Goal: Transaction & Acquisition: Download file/media

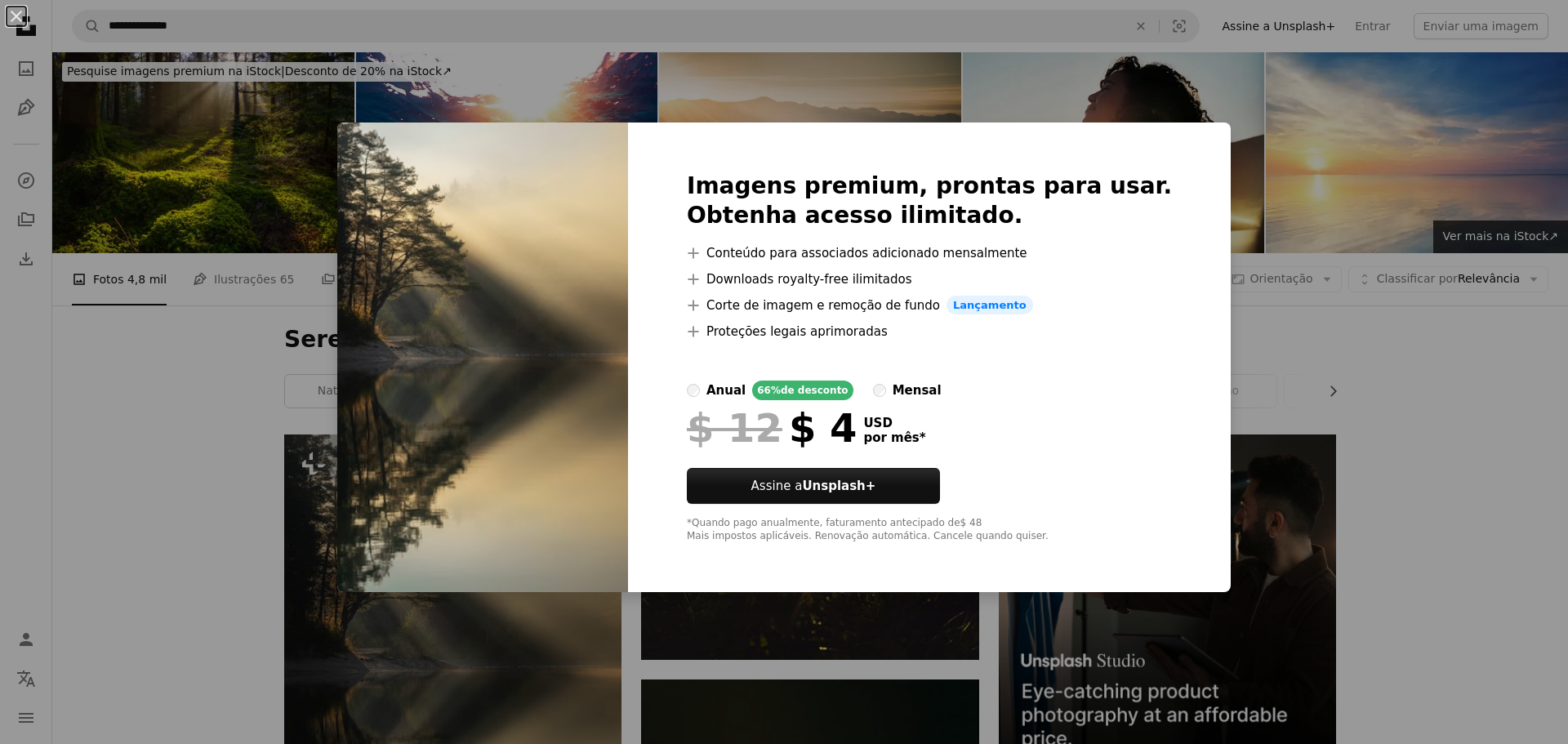
click at [1344, 428] on div "An X shape Imagens premium, prontas para usar. Obtenha acesso ilimitado. A plus…" at bounding box center [784, 372] width 1568 height 744
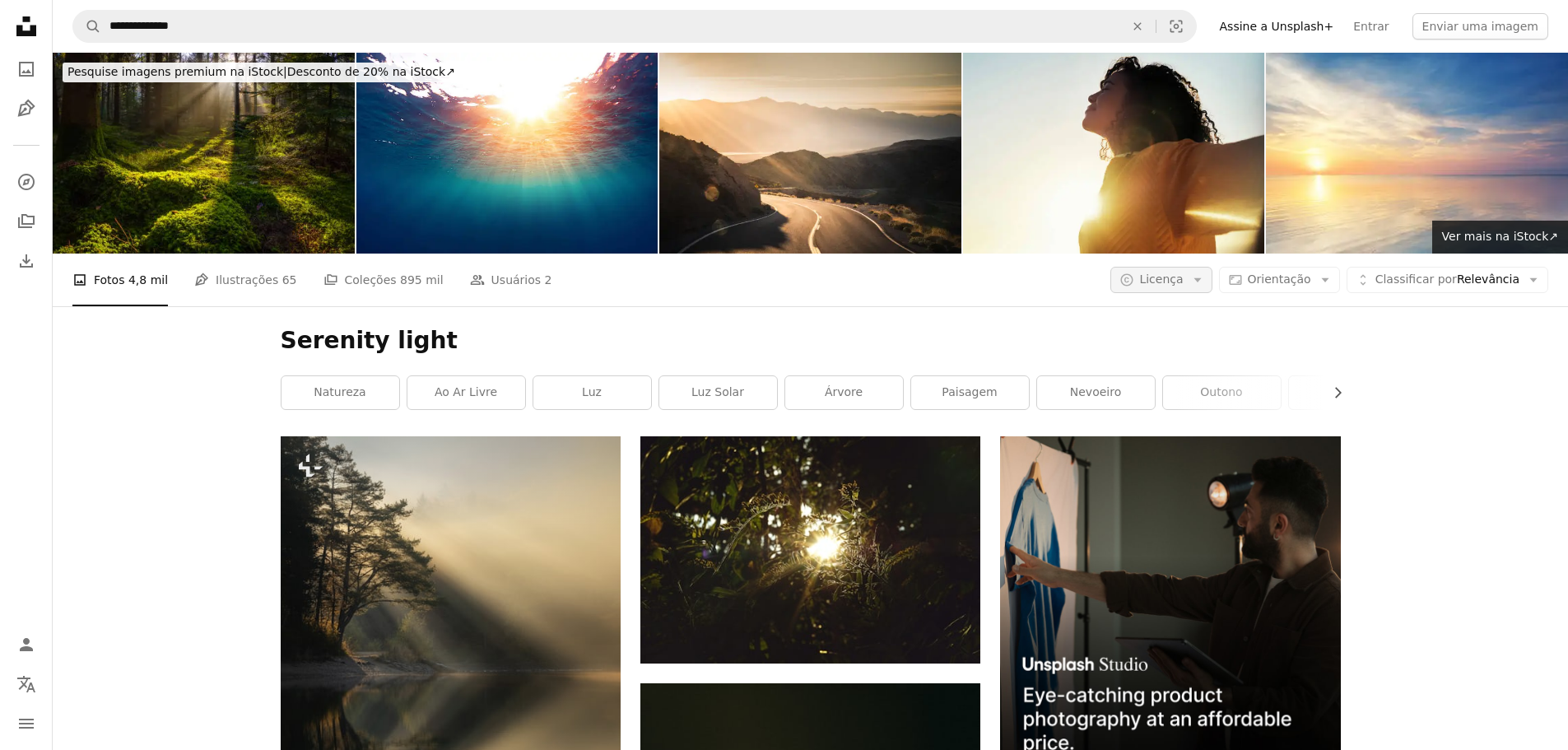
scroll to position [164, 0]
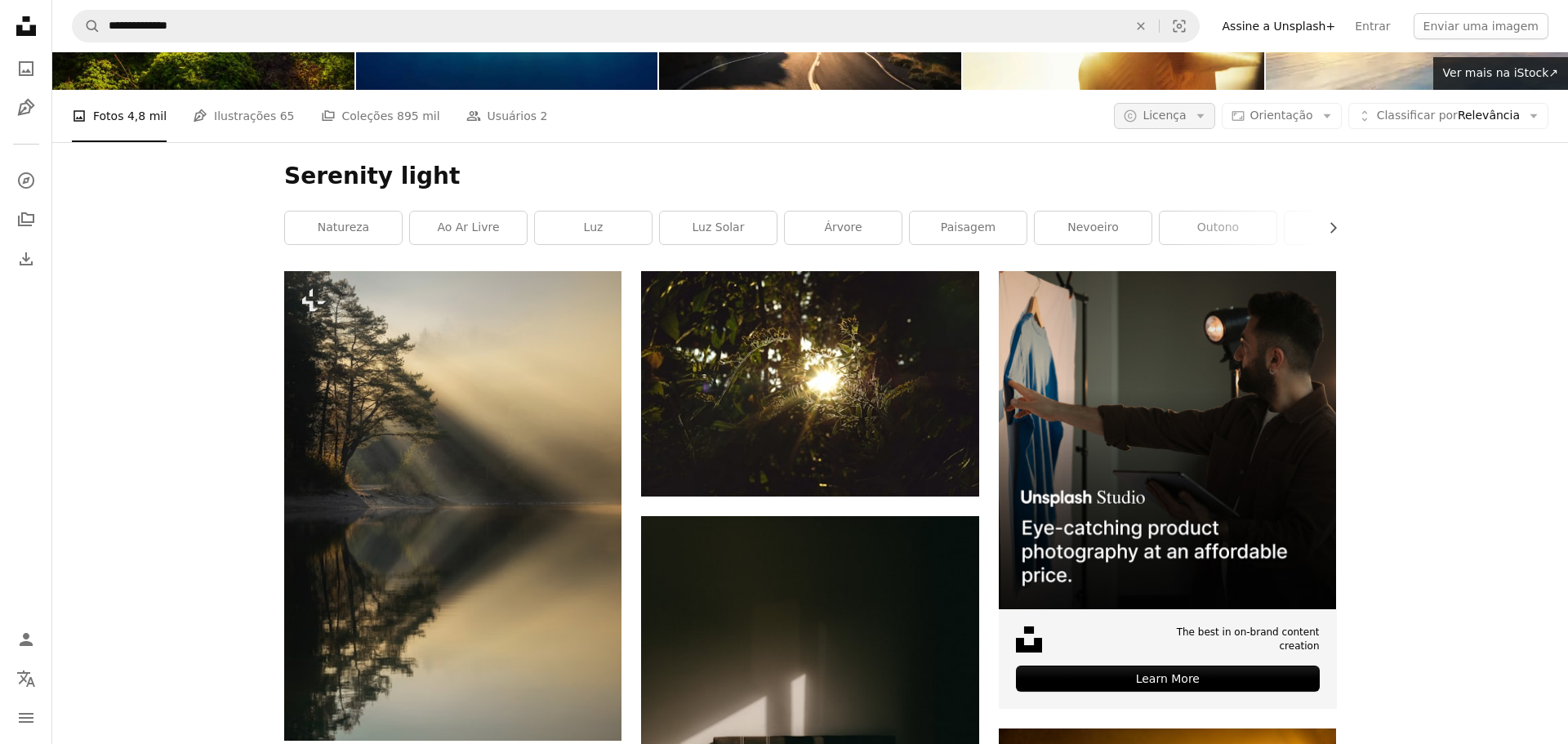
click at [1197, 103] on button "A copyright icon © Licença Arrow down" at bounding box center [1164, 116] width 101 height 26
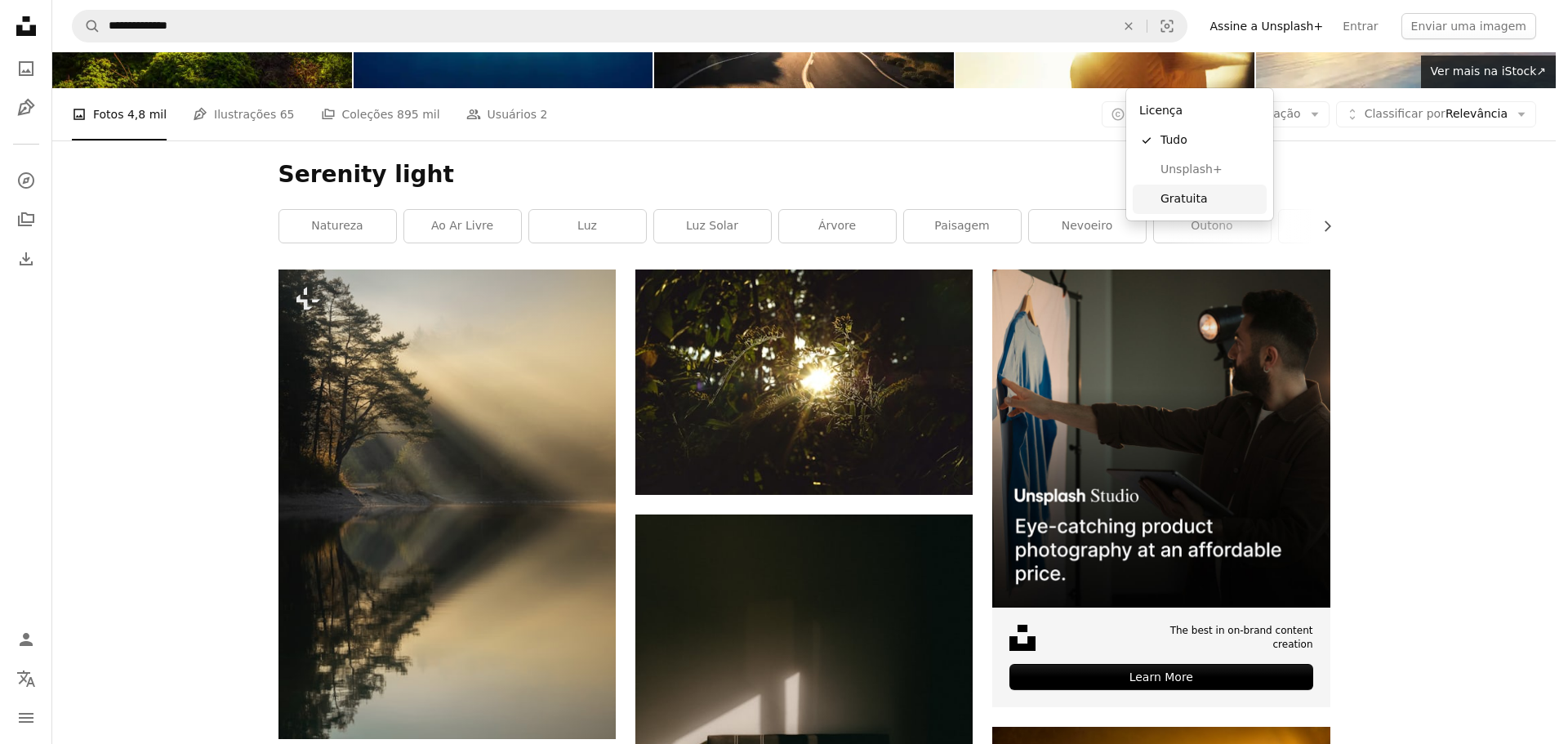
click at [1180, 195] on span "Gratuita" at bounding box center [1211, 199] width 100 height 16
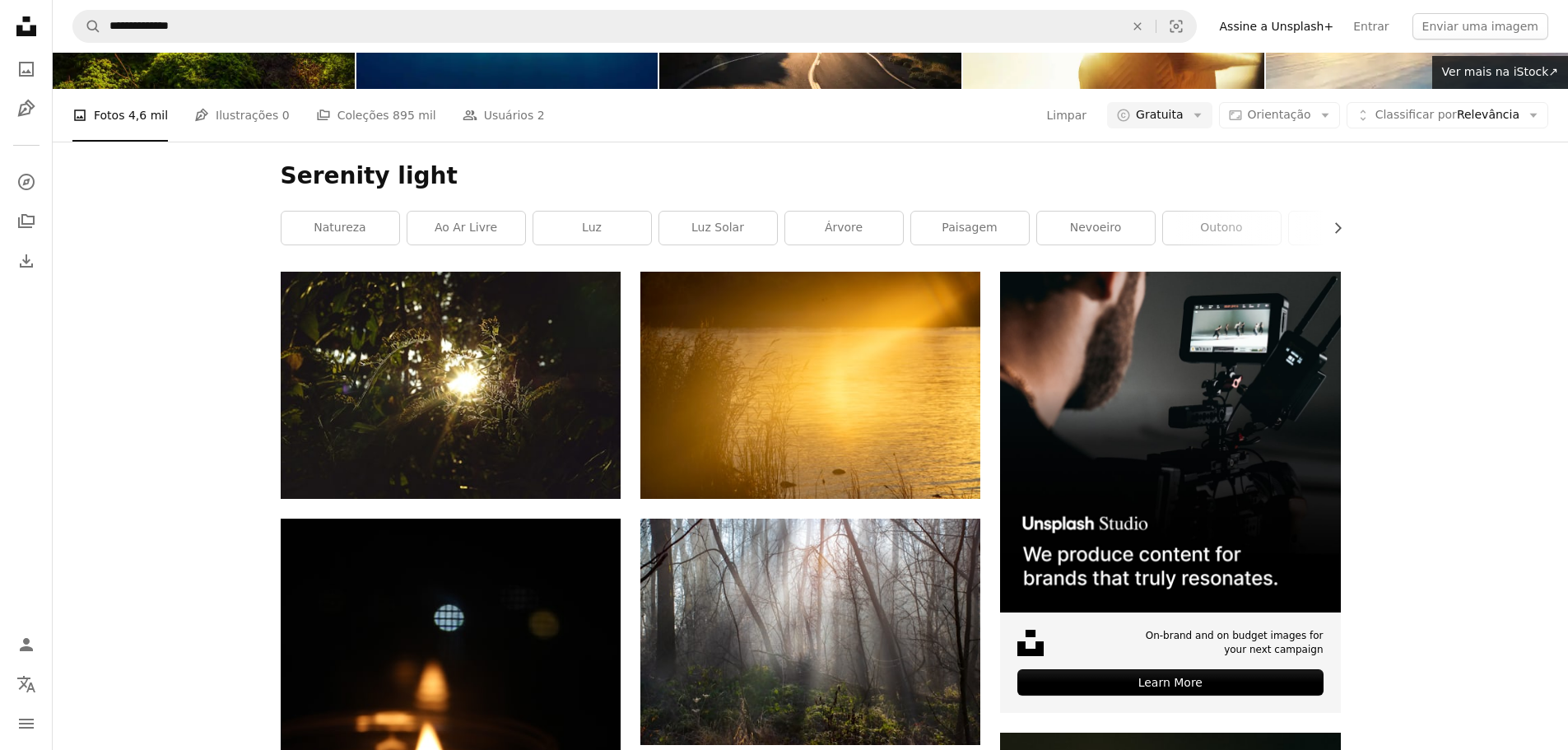
scroll to position [576, 0]
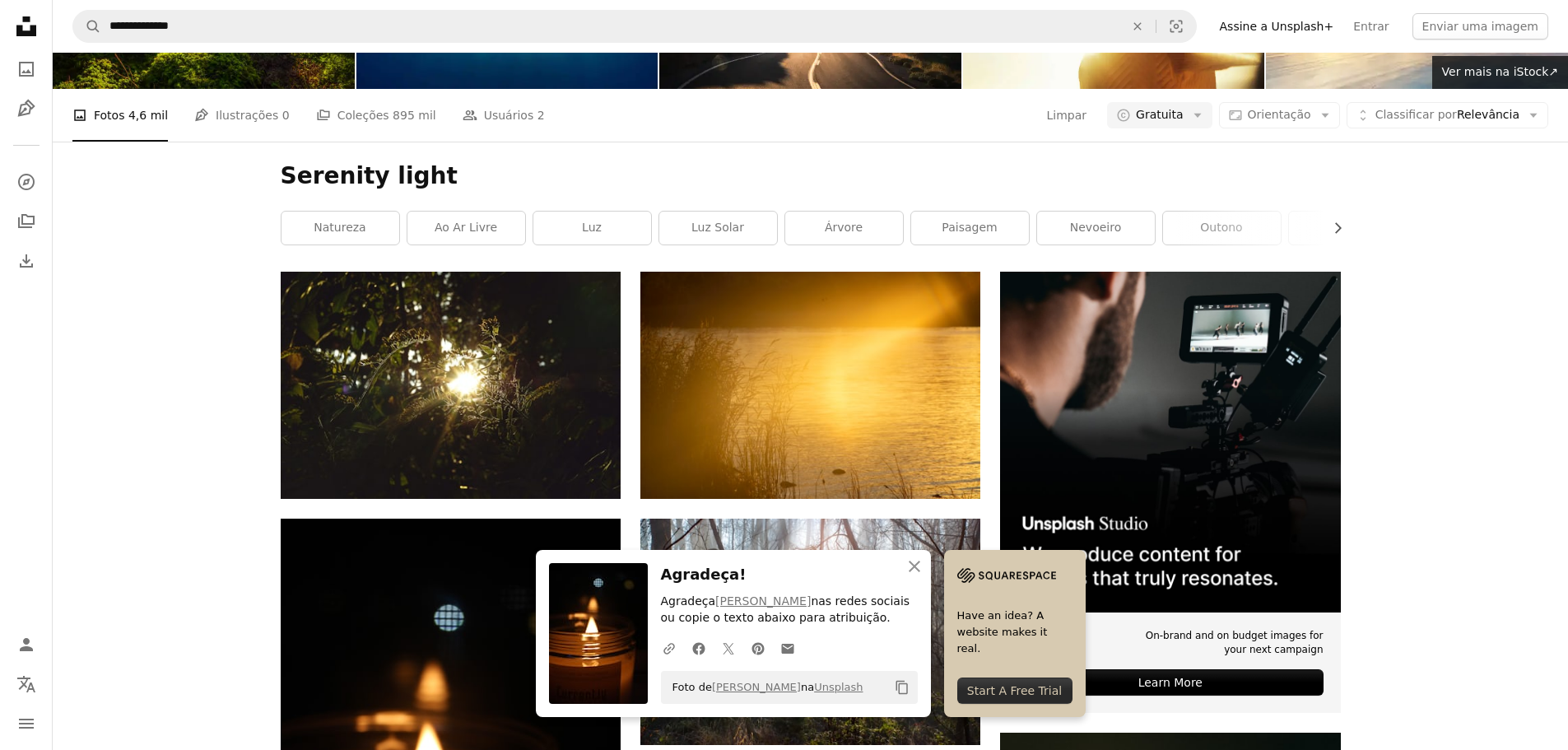
scroll to position [412, 0]
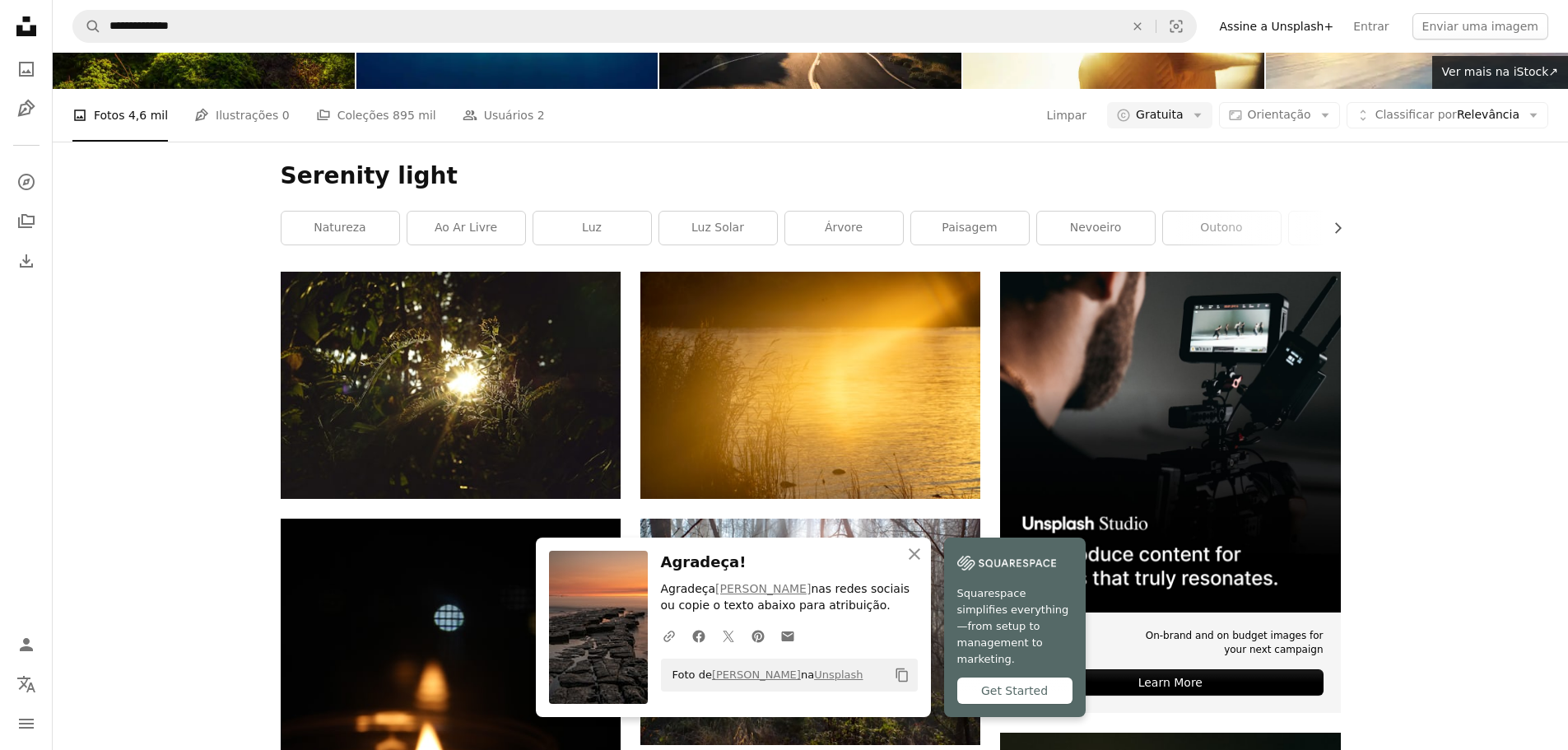
scroll to position [164, 0]
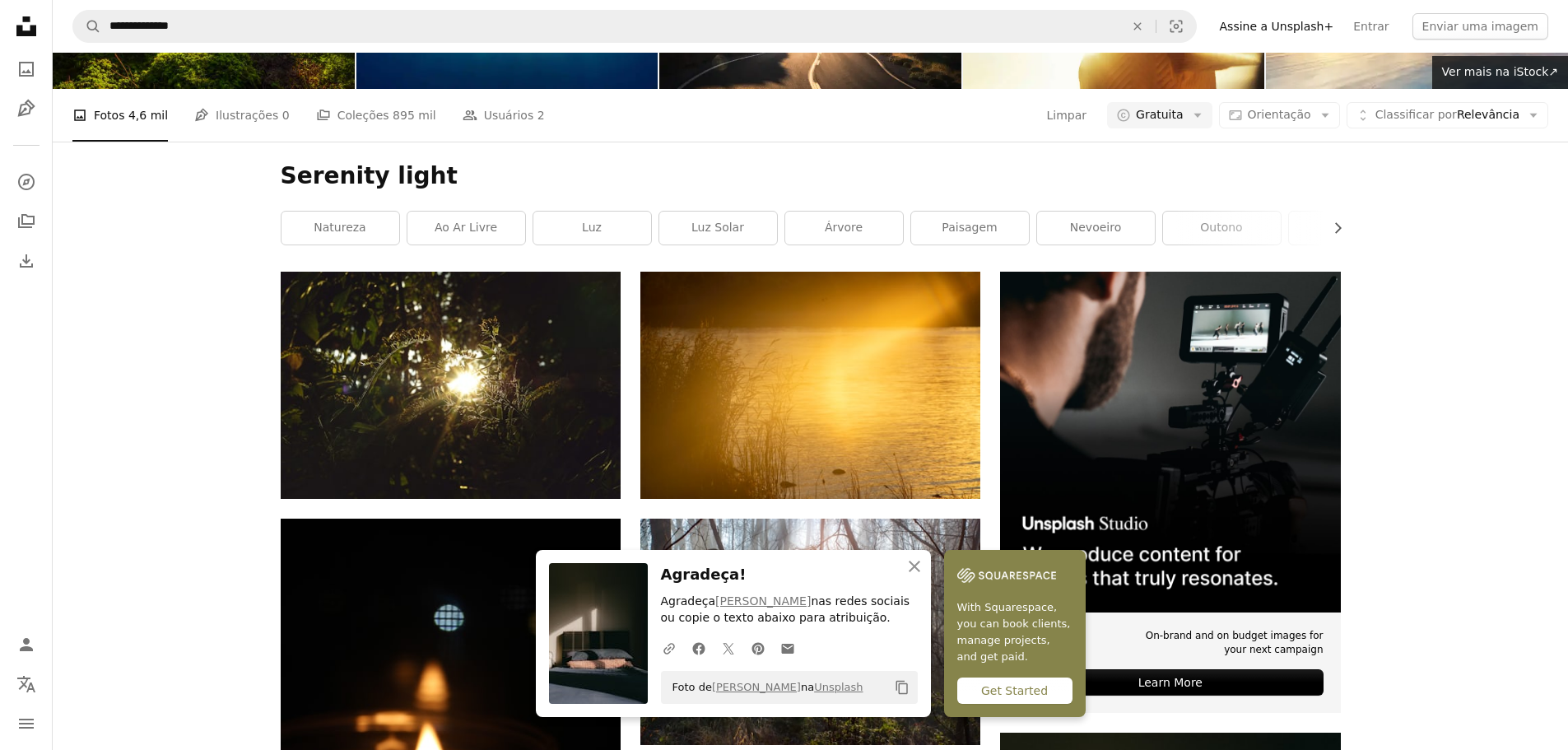
scroll to position [1152, 0]
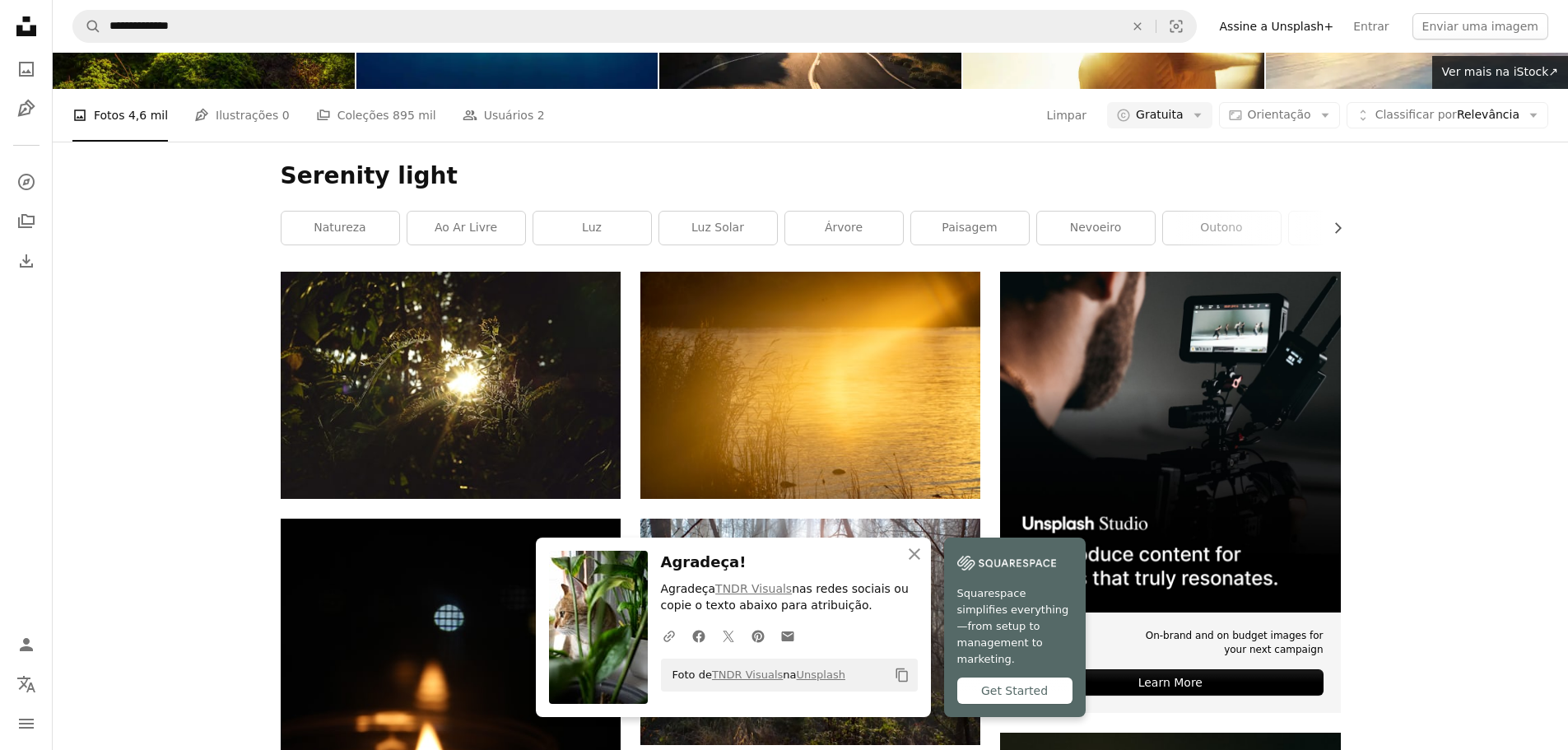
scroll to position [1729, 0]
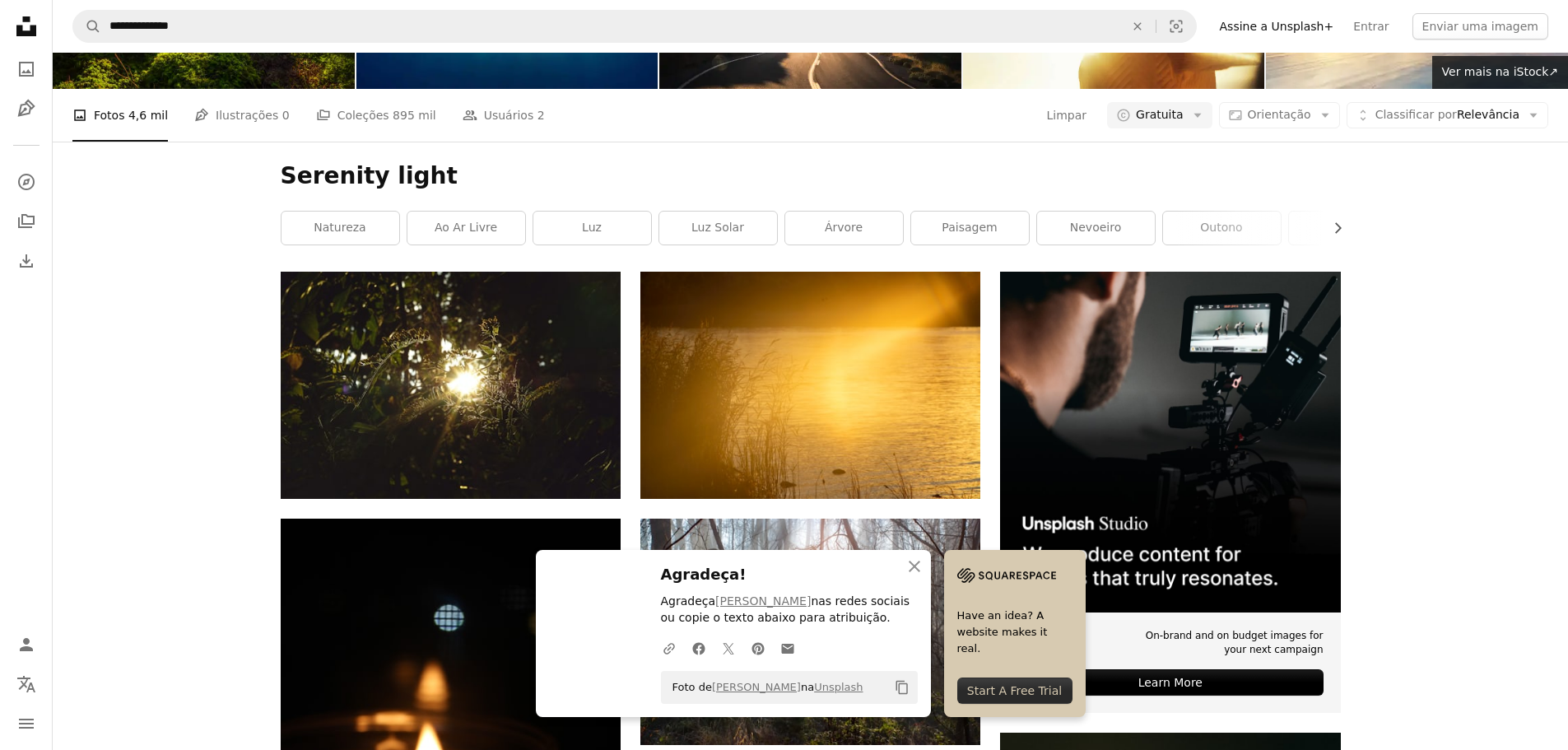
scroll to position [1975, 0]
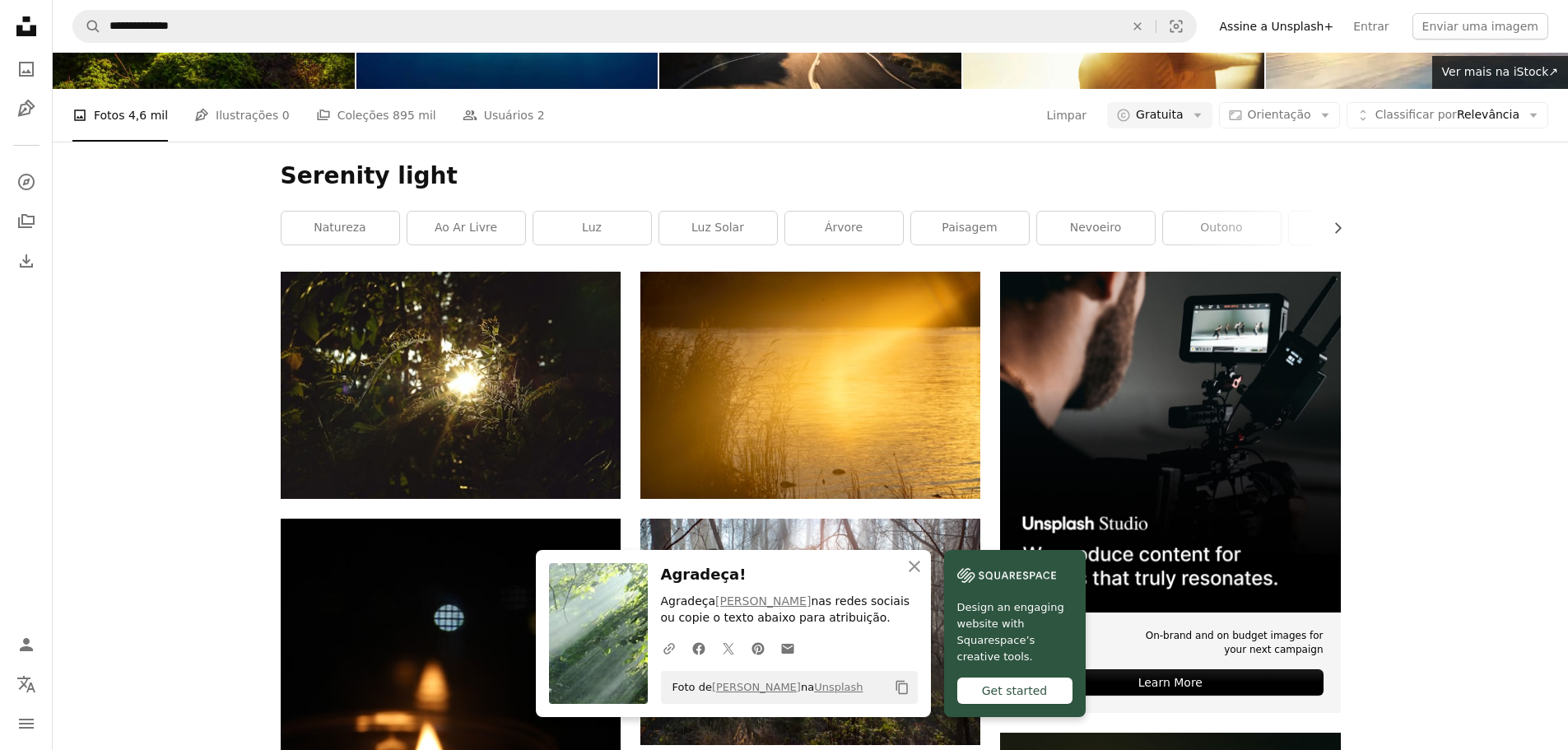
scroll to position [2031, 0]
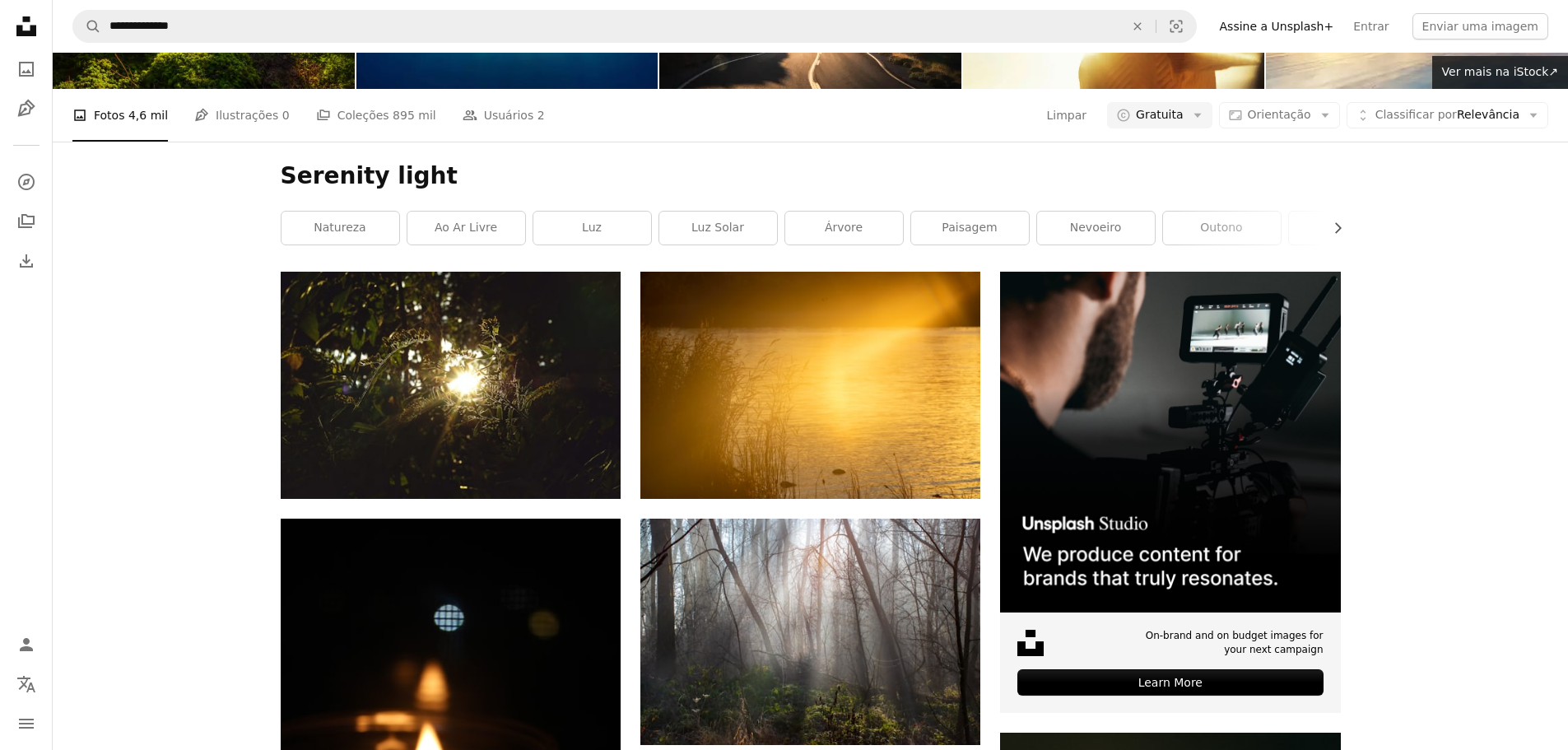
scroll to position [3184, 0]
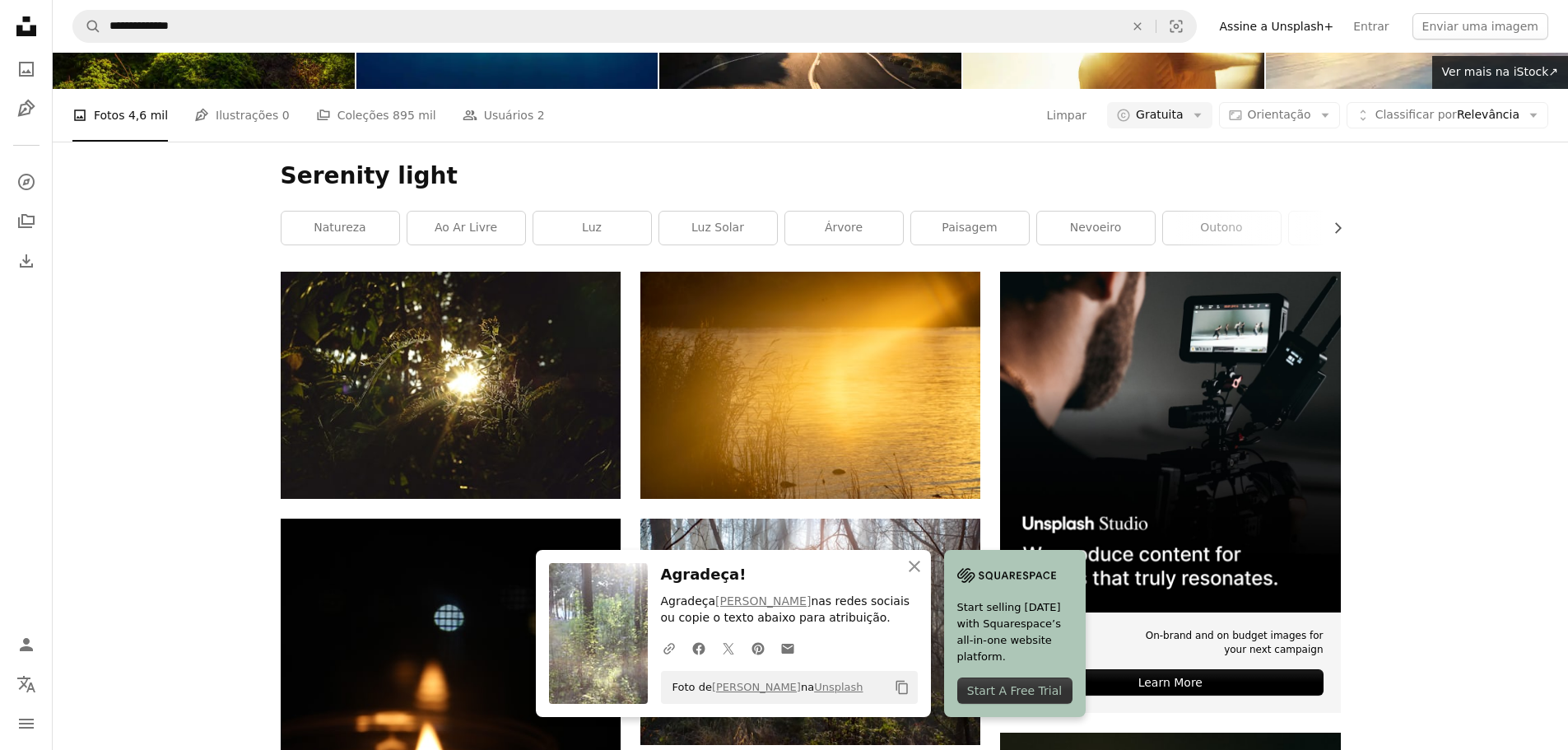
scroll to position [3513, 0]
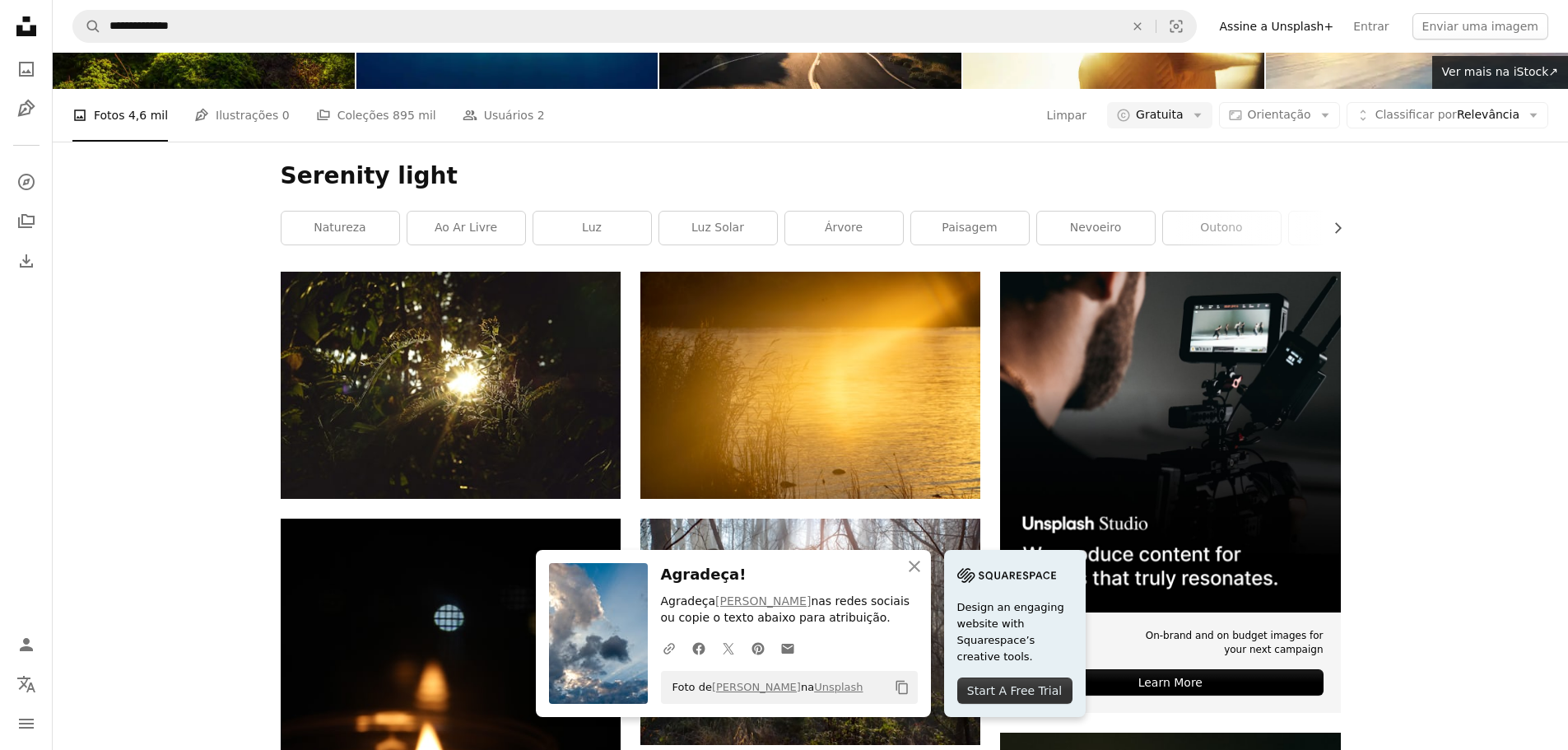
scroll to position [3842, 0]
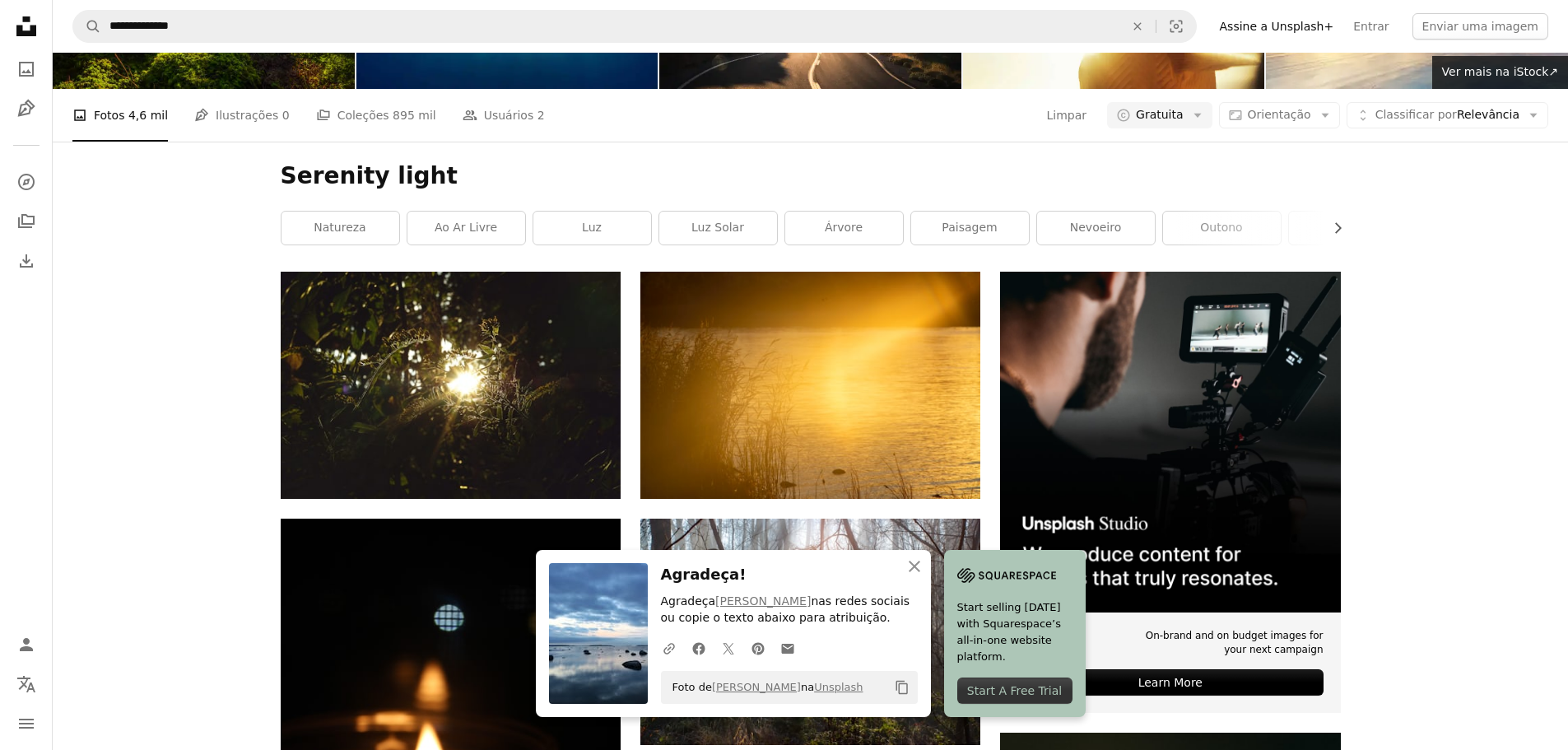
scroll to position [4089, 0]
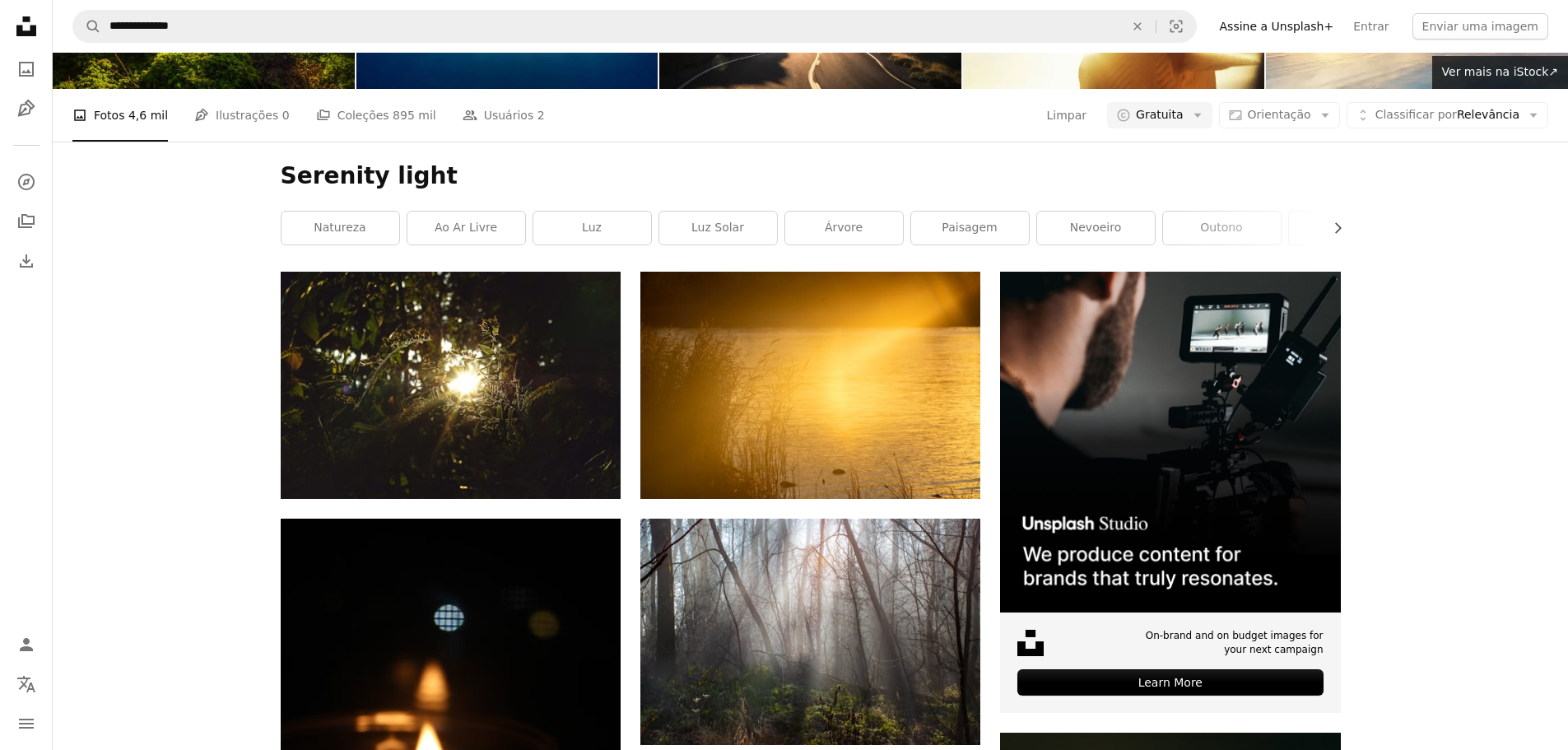
scroll to position [4254, 0]
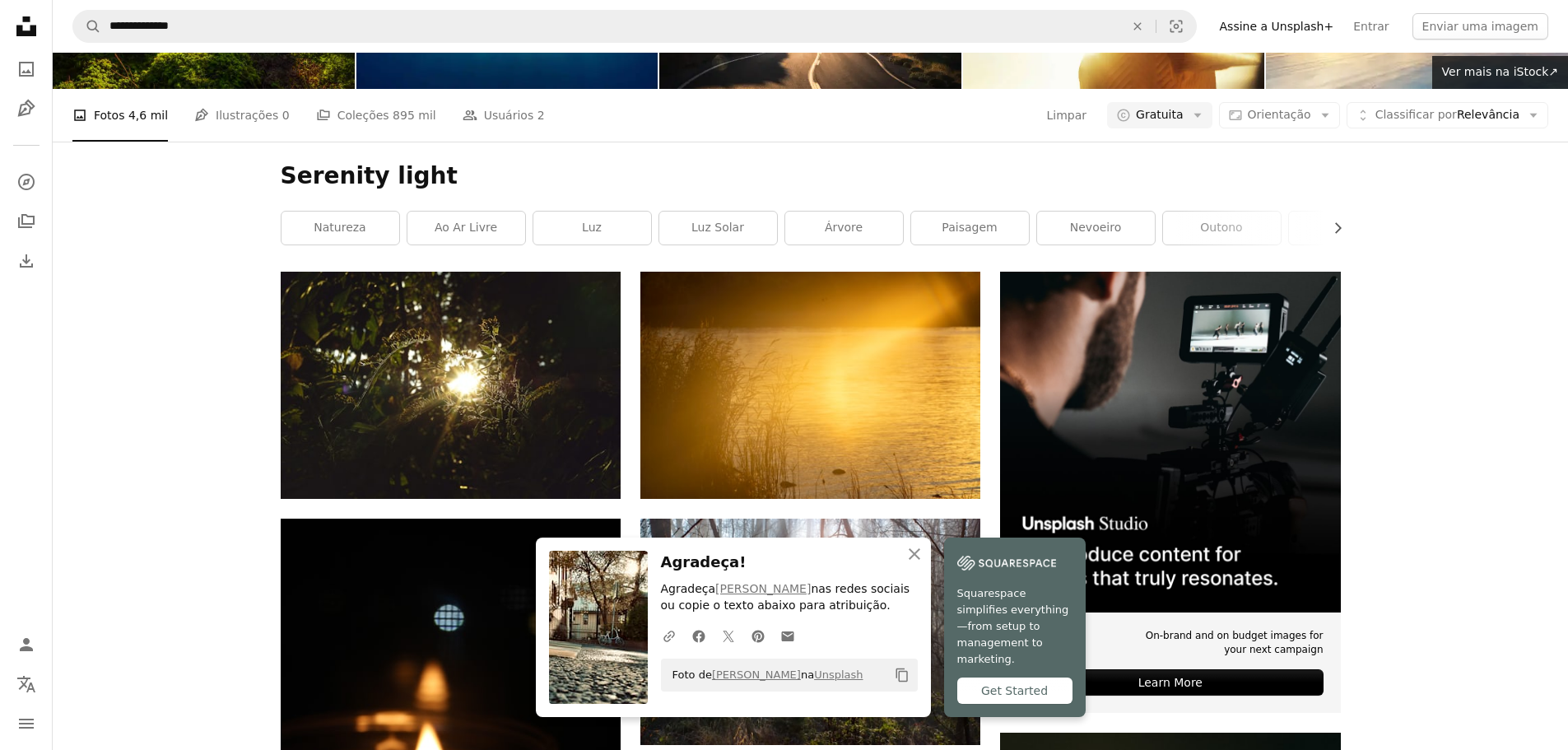
scroll to position [4418, 0]
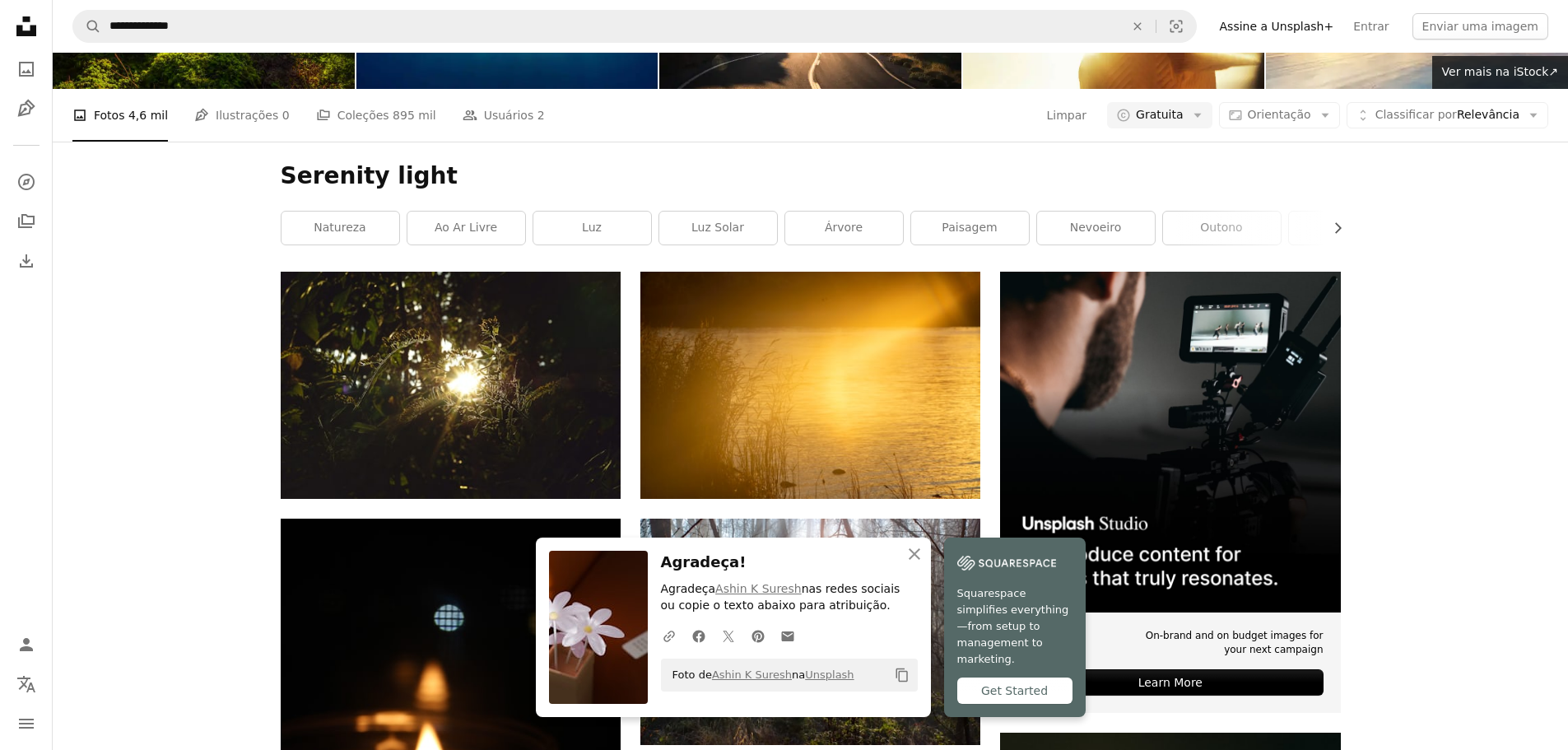
scroll to position [4665, 0]
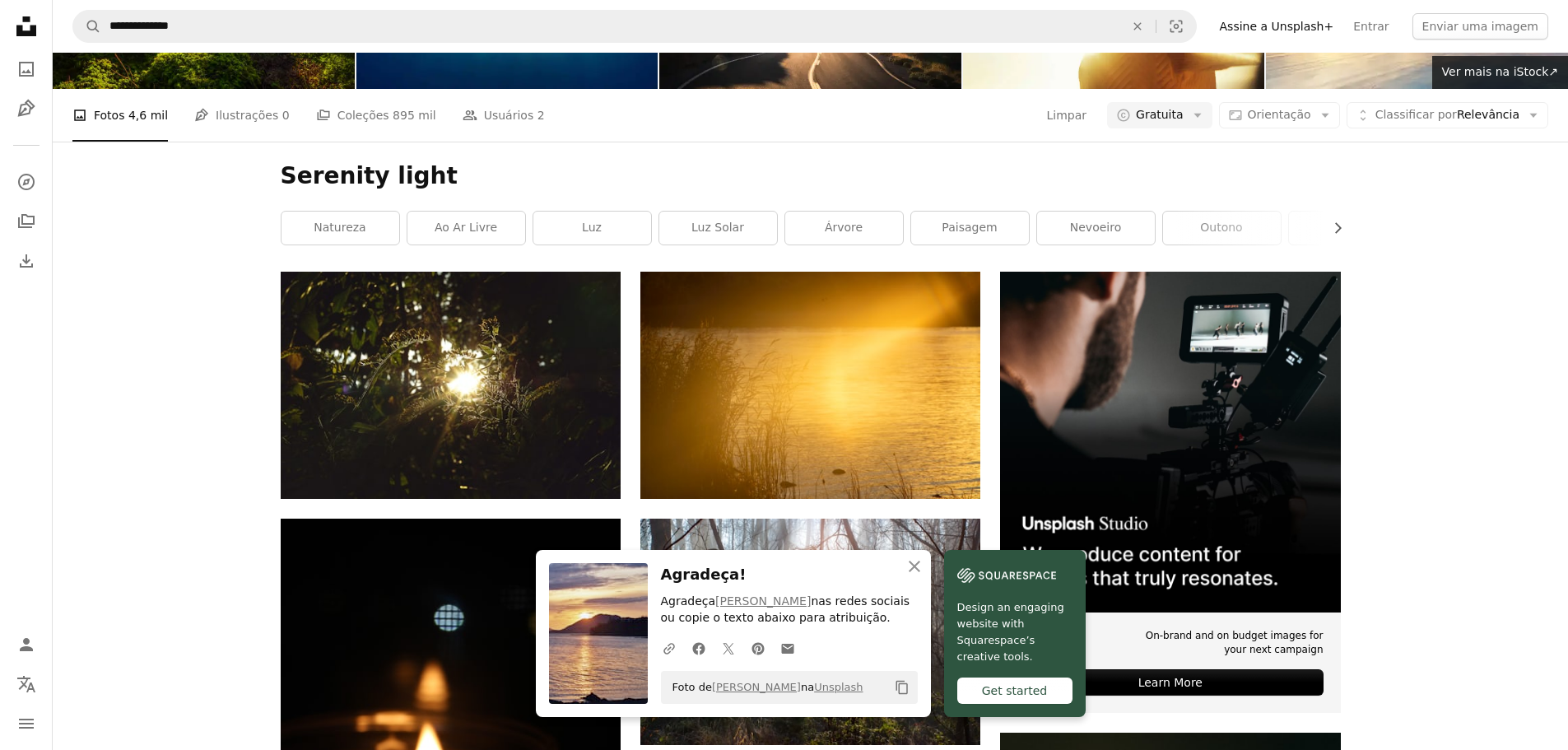
scroll to position [5160, 0]
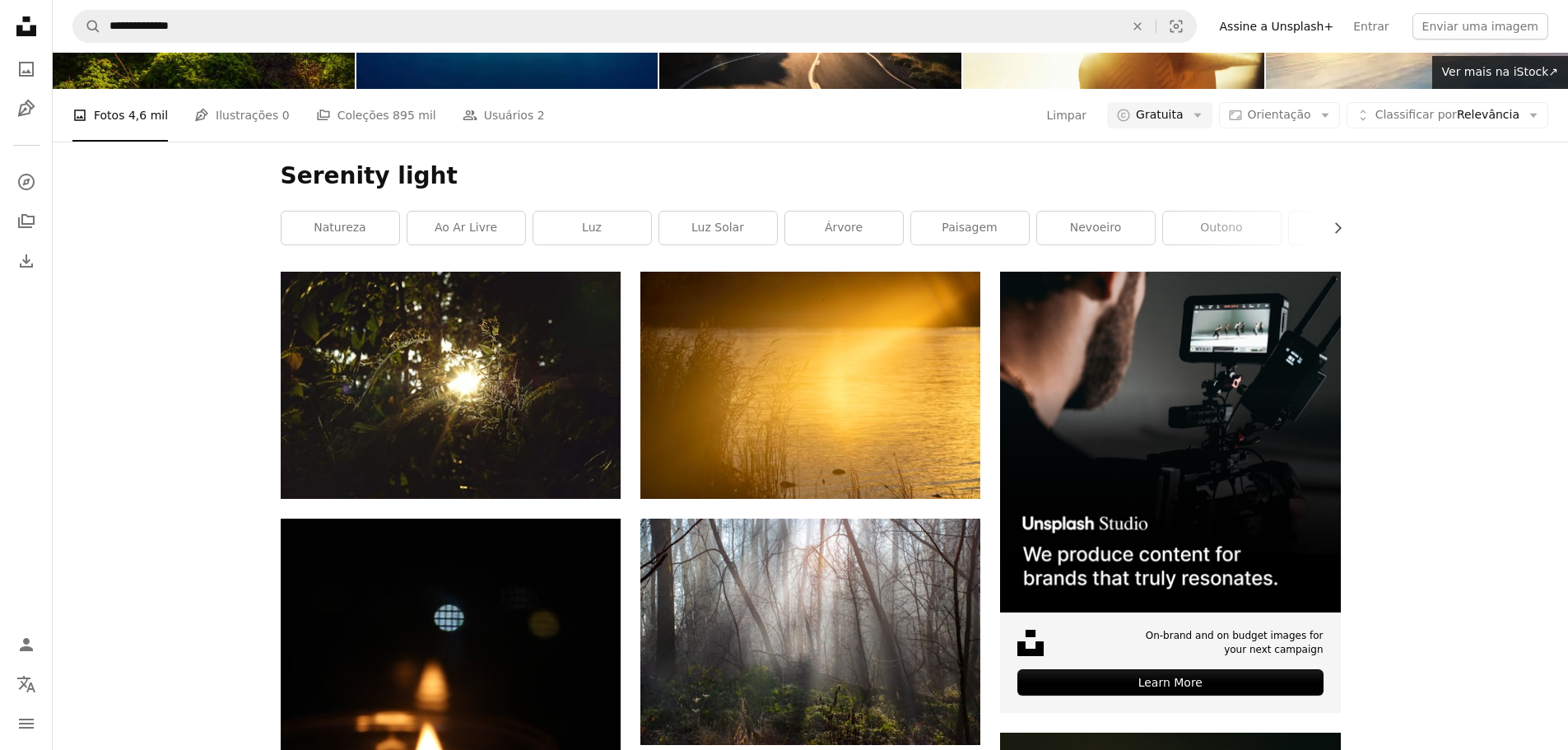
scroll to position [5489, 0]
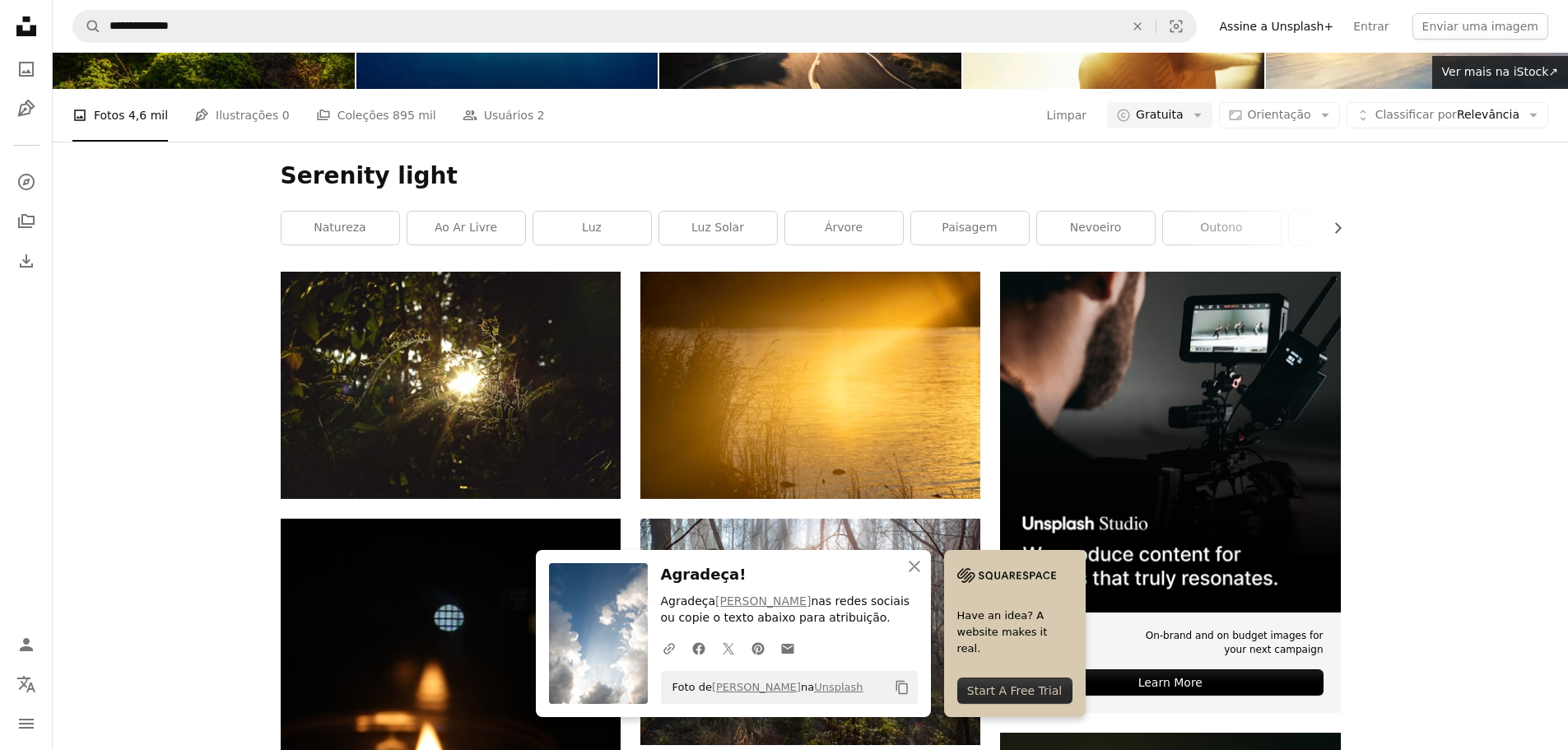
scroll to position [6312, 0]
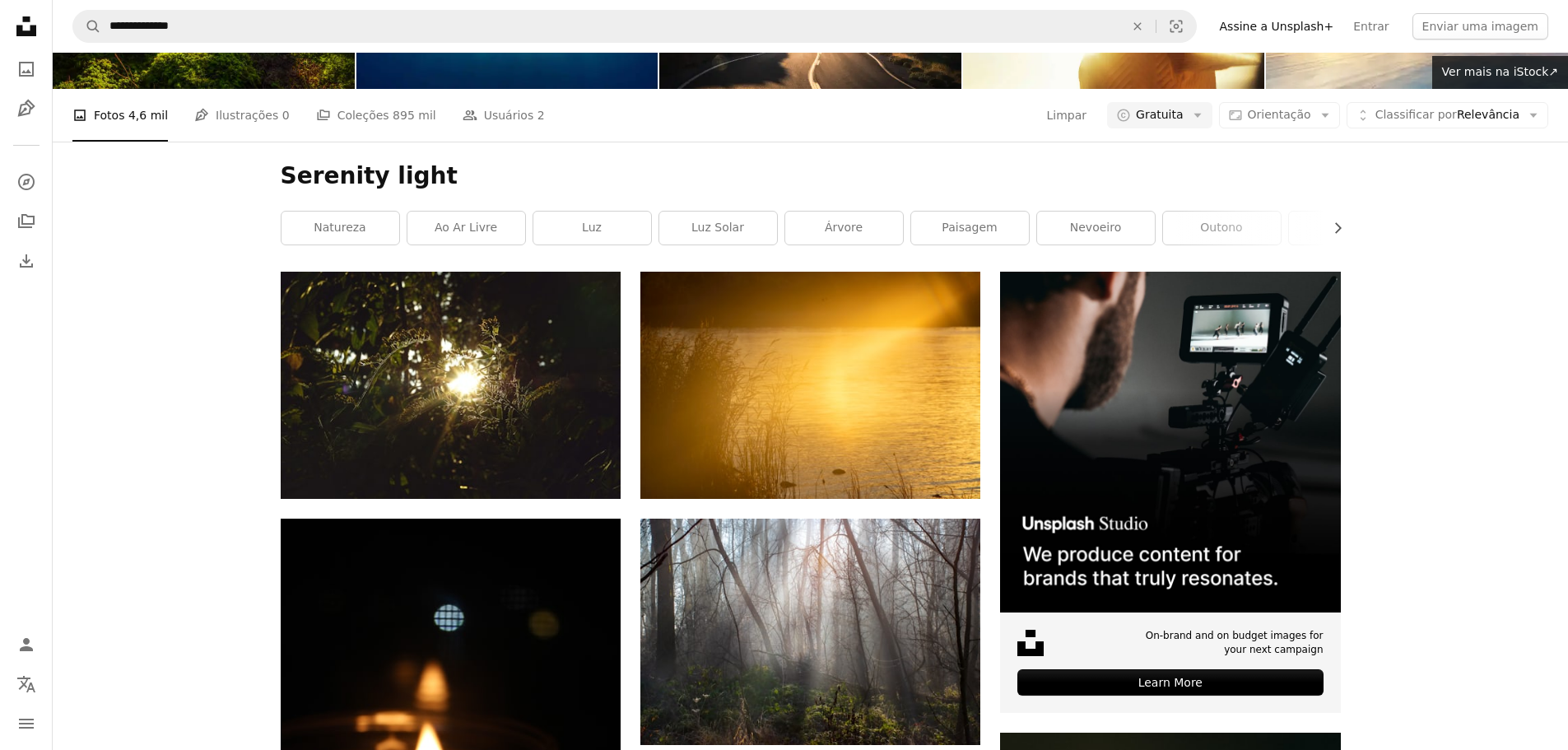
scroll to position [6971, 0]
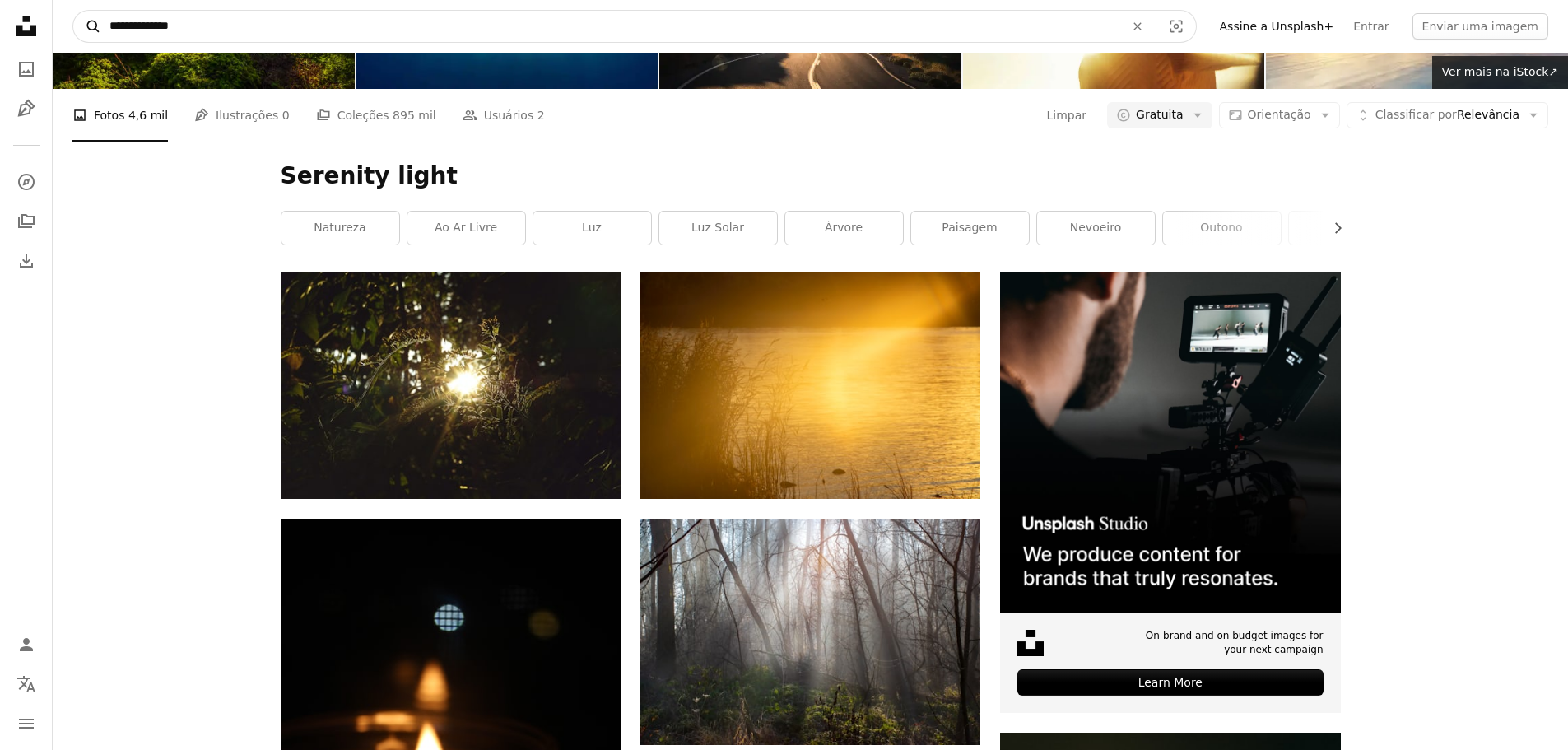
drag, startPoint x: 236, startPoint y: 29, endPoint x: 82, endPoint y: 34, distance: 154.1
click at [82, 34] on form "**********" at bounding box center [634, 26] width 1124 height 33
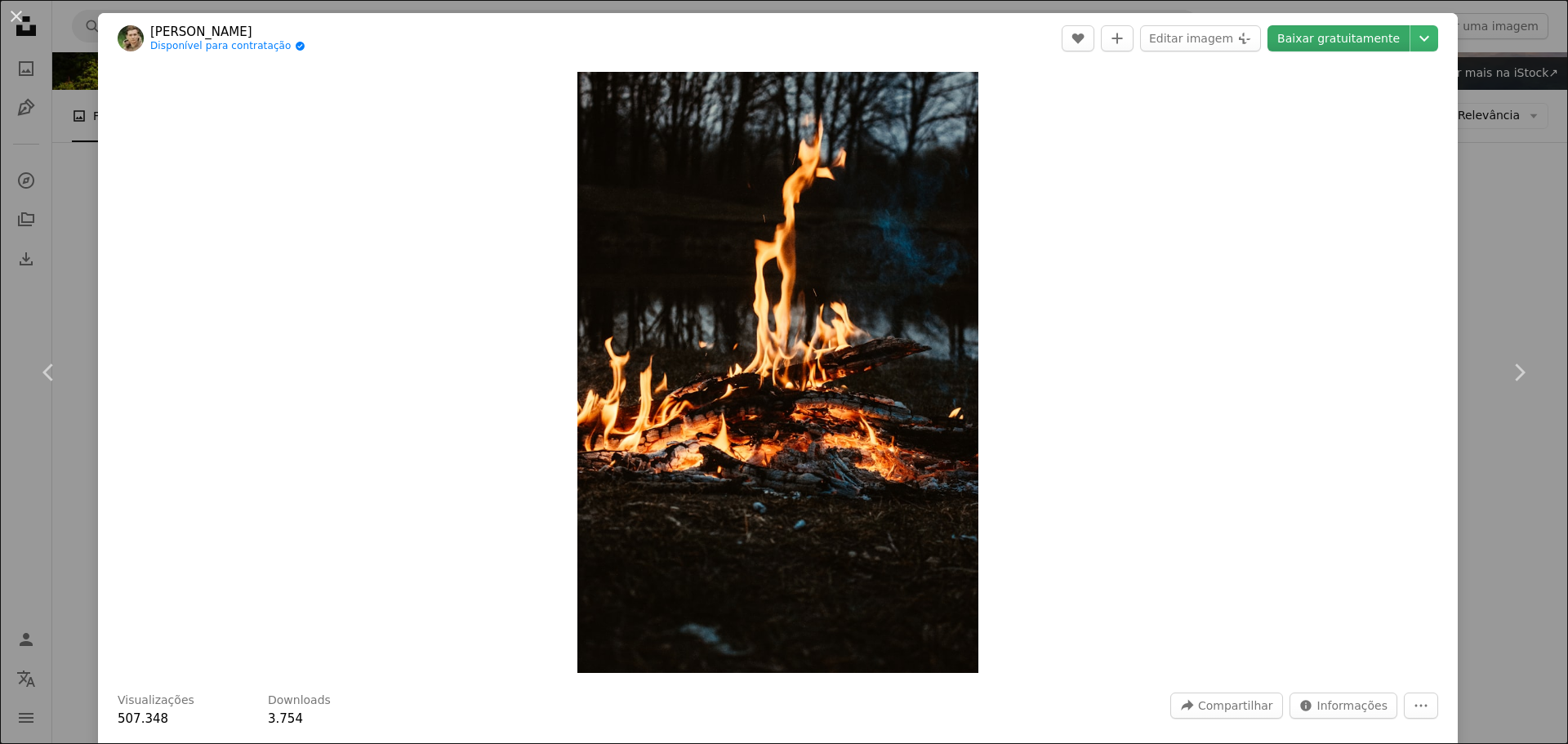
click at [1331, 40] on link "Baixar gratuitamente" at bounding box center [1338, 39] width 142 height 26
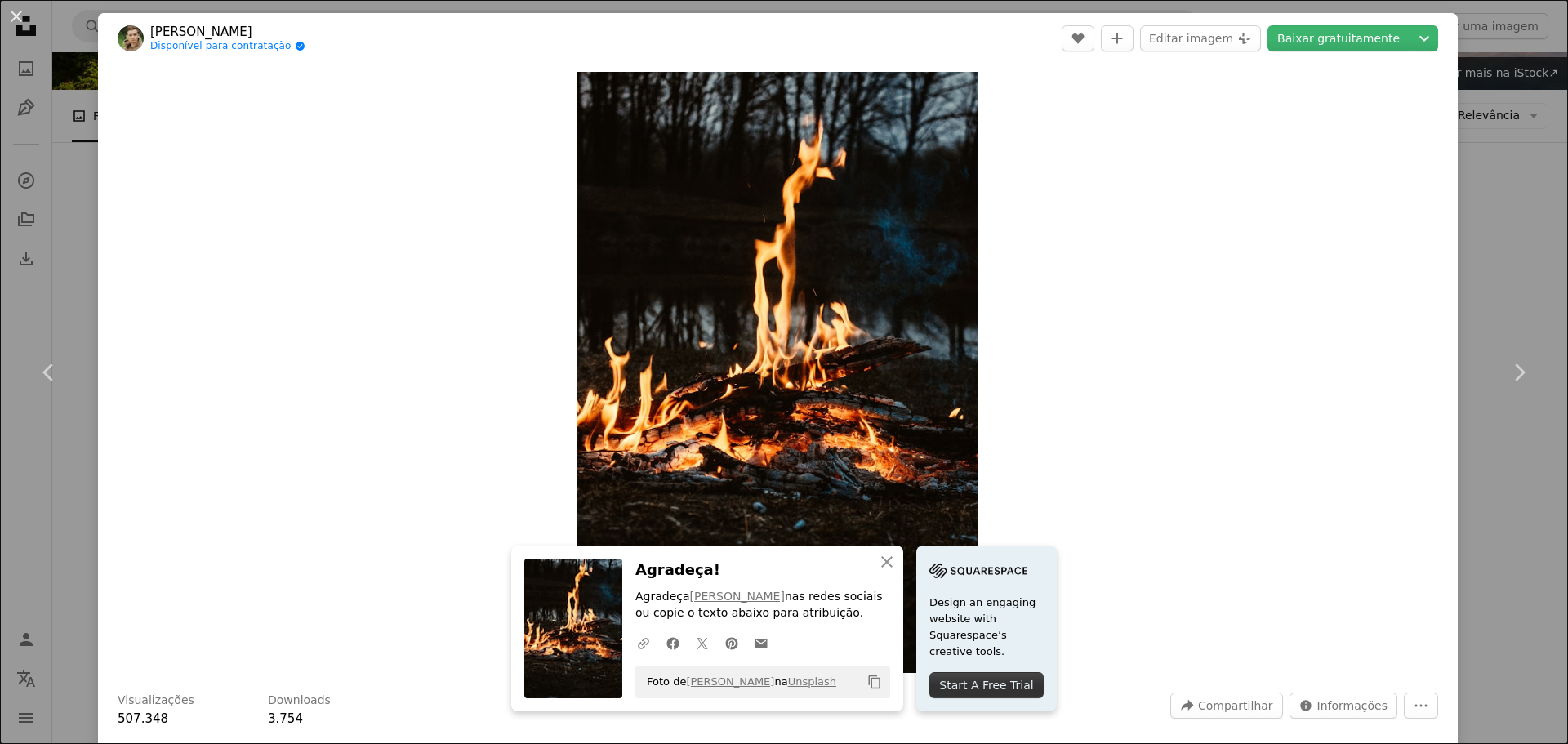
click at [1484, 143] on div "An X shape Chevron left Chevron right An X shape Fechar Agradeça! Agradeça [PER…" at bounding box center [784, 372] width 1568 height 744
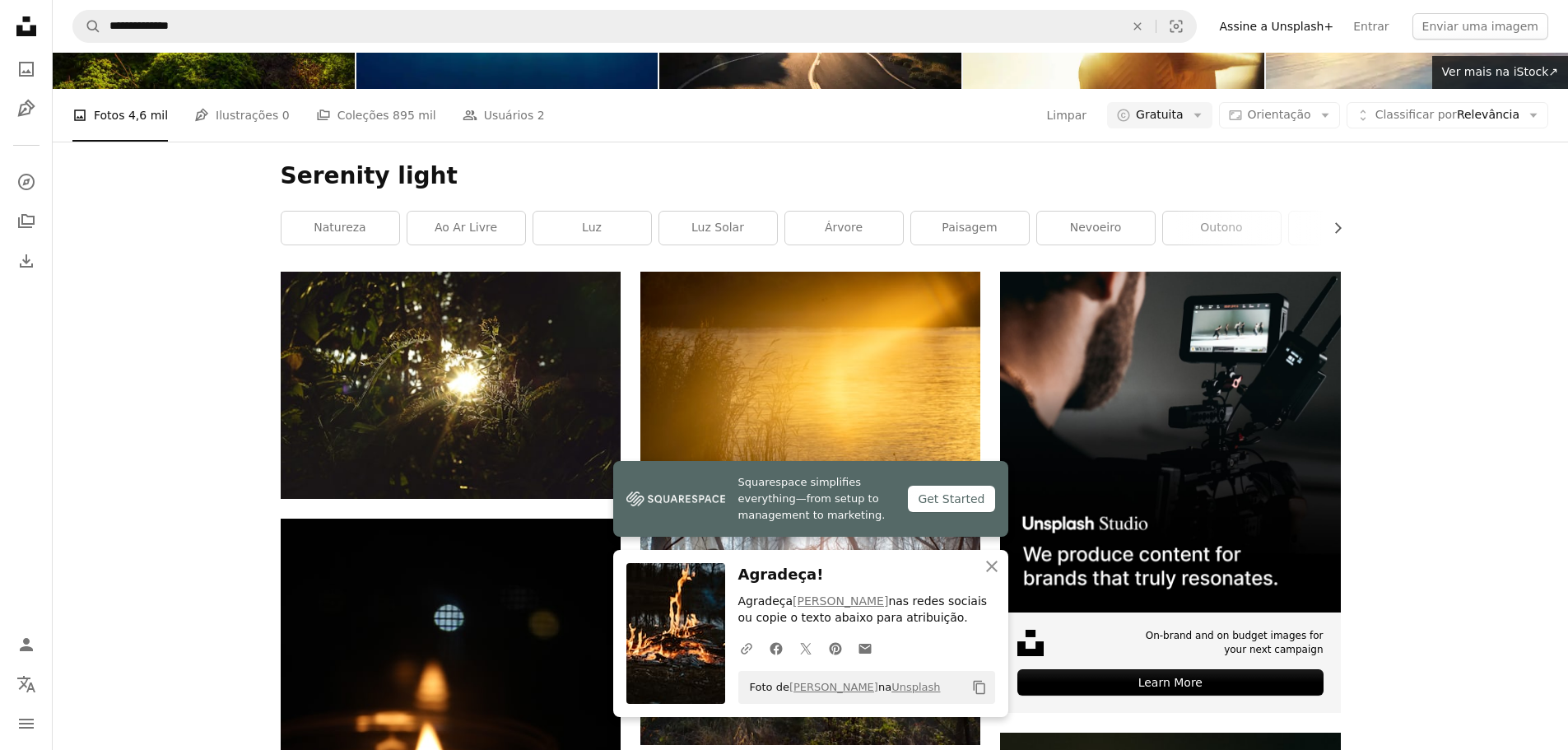
scroll to position [8123, 0]
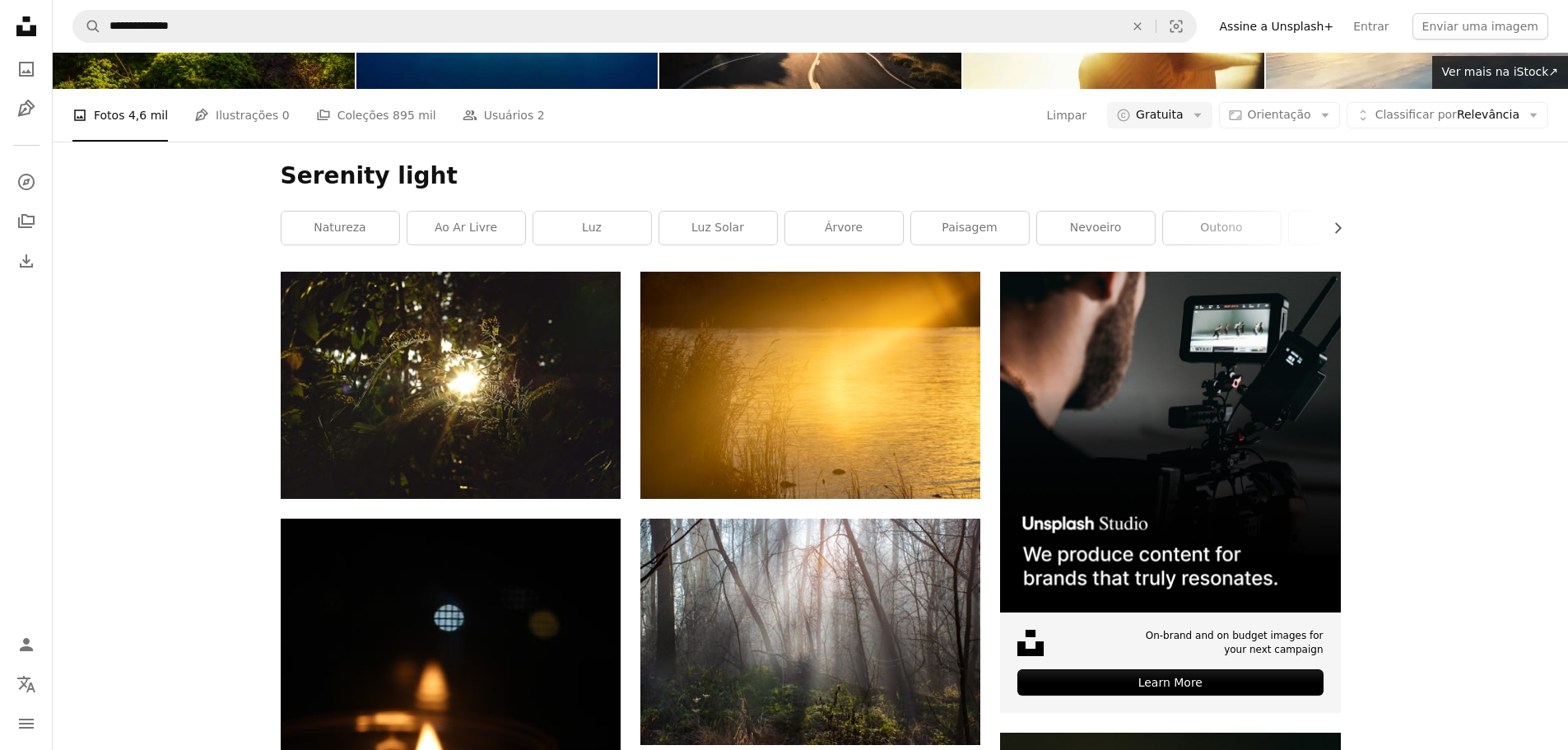
scroll to position [8946, 0]
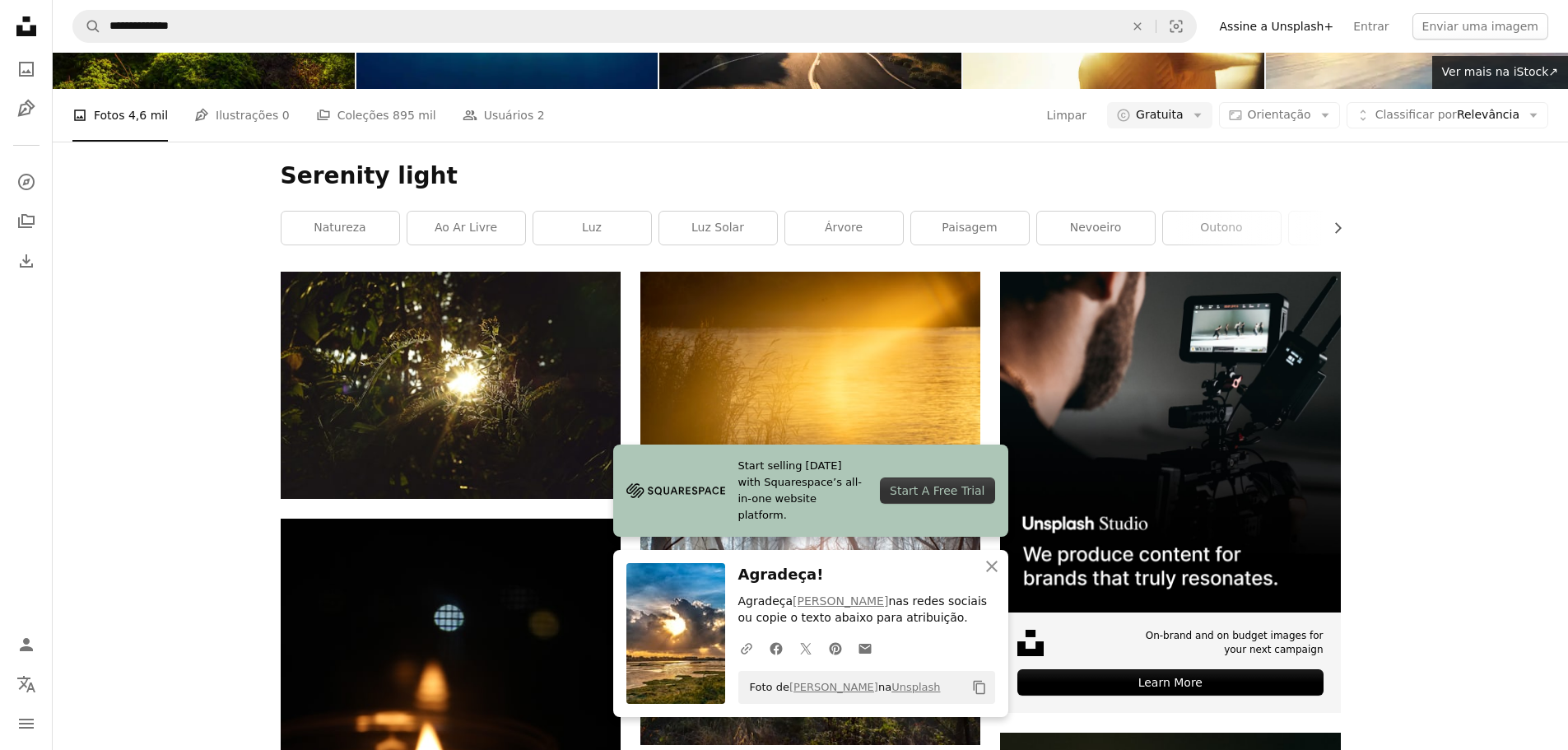
scroll to position [9276, 0]
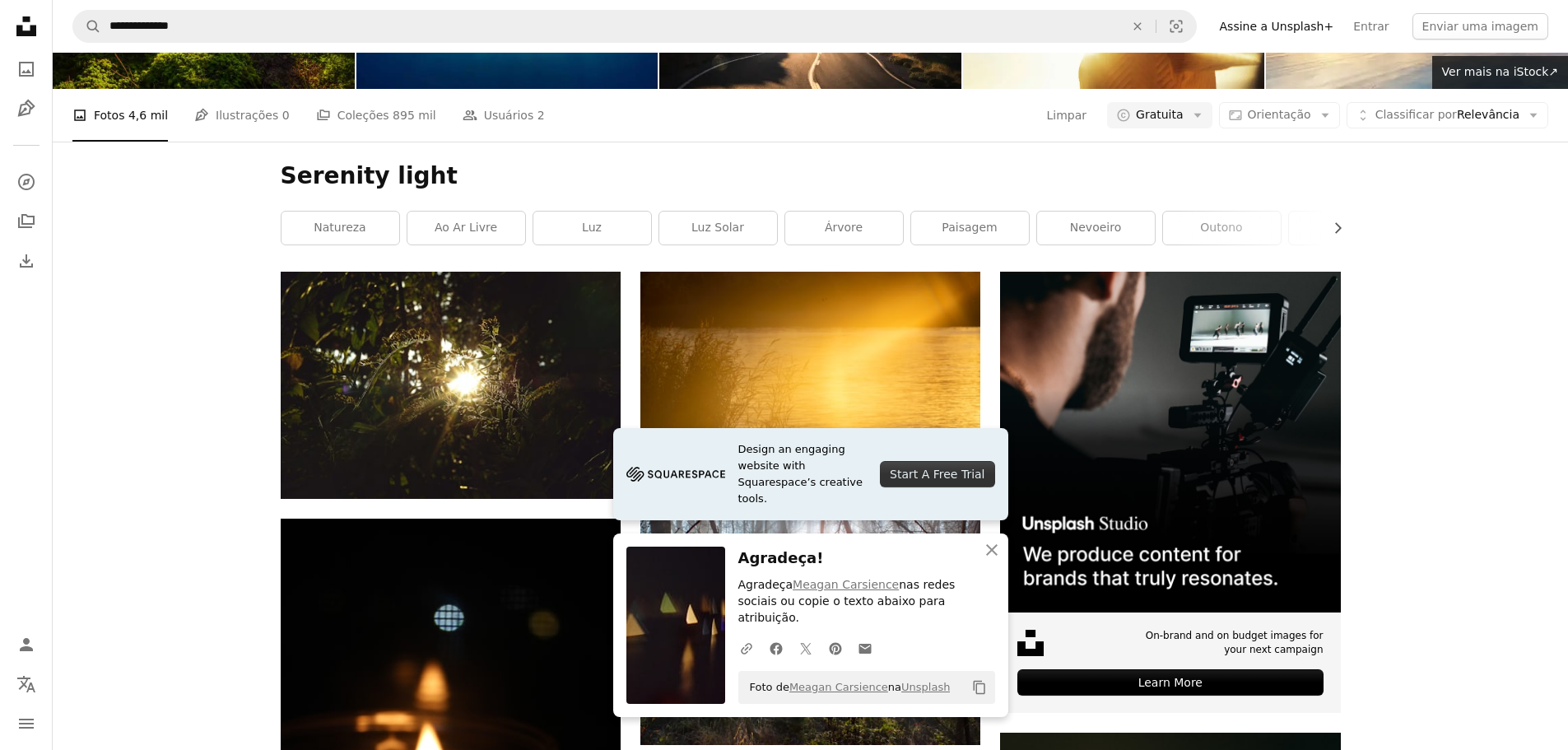
scroll to position [9605, 0]
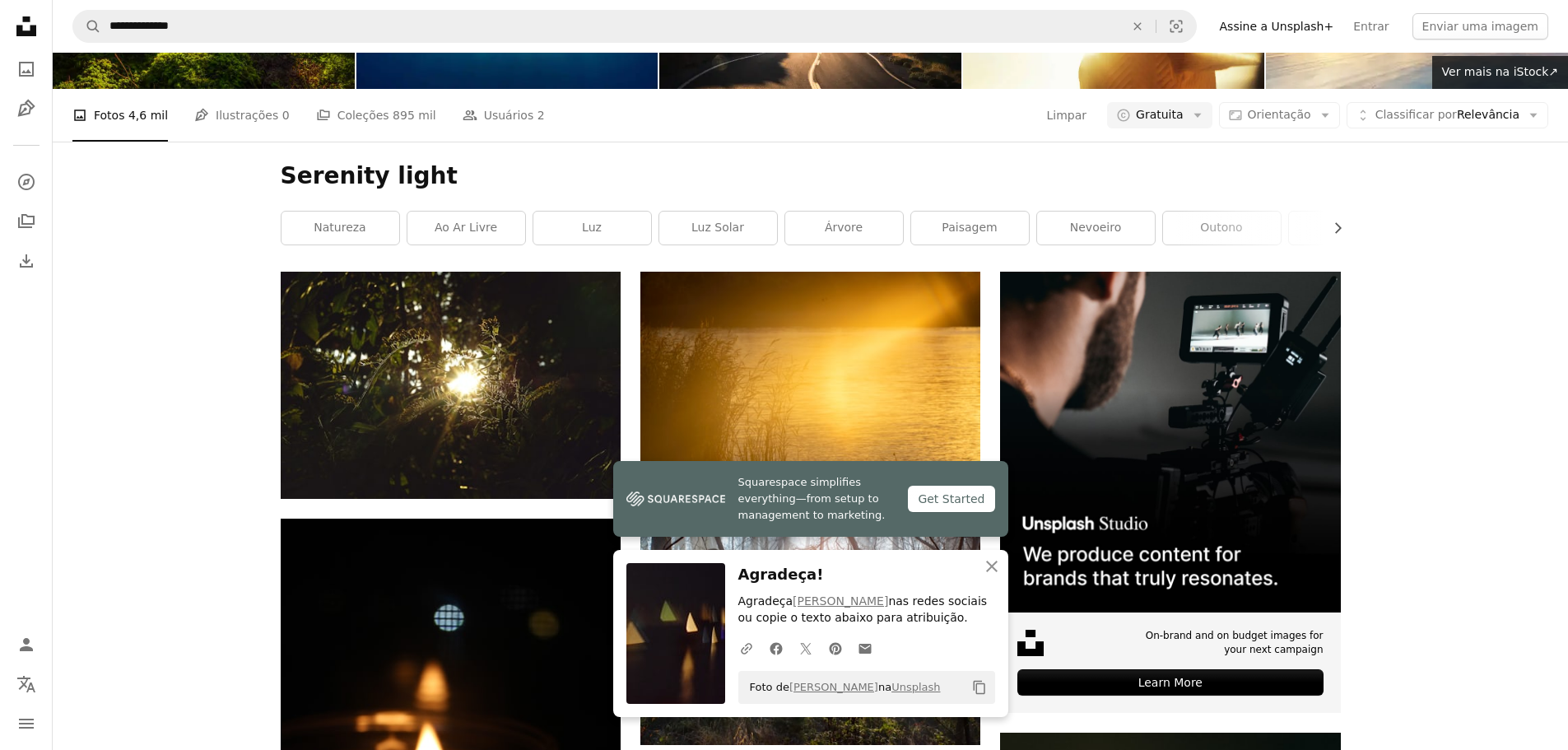
scroll to position [9687, 0]
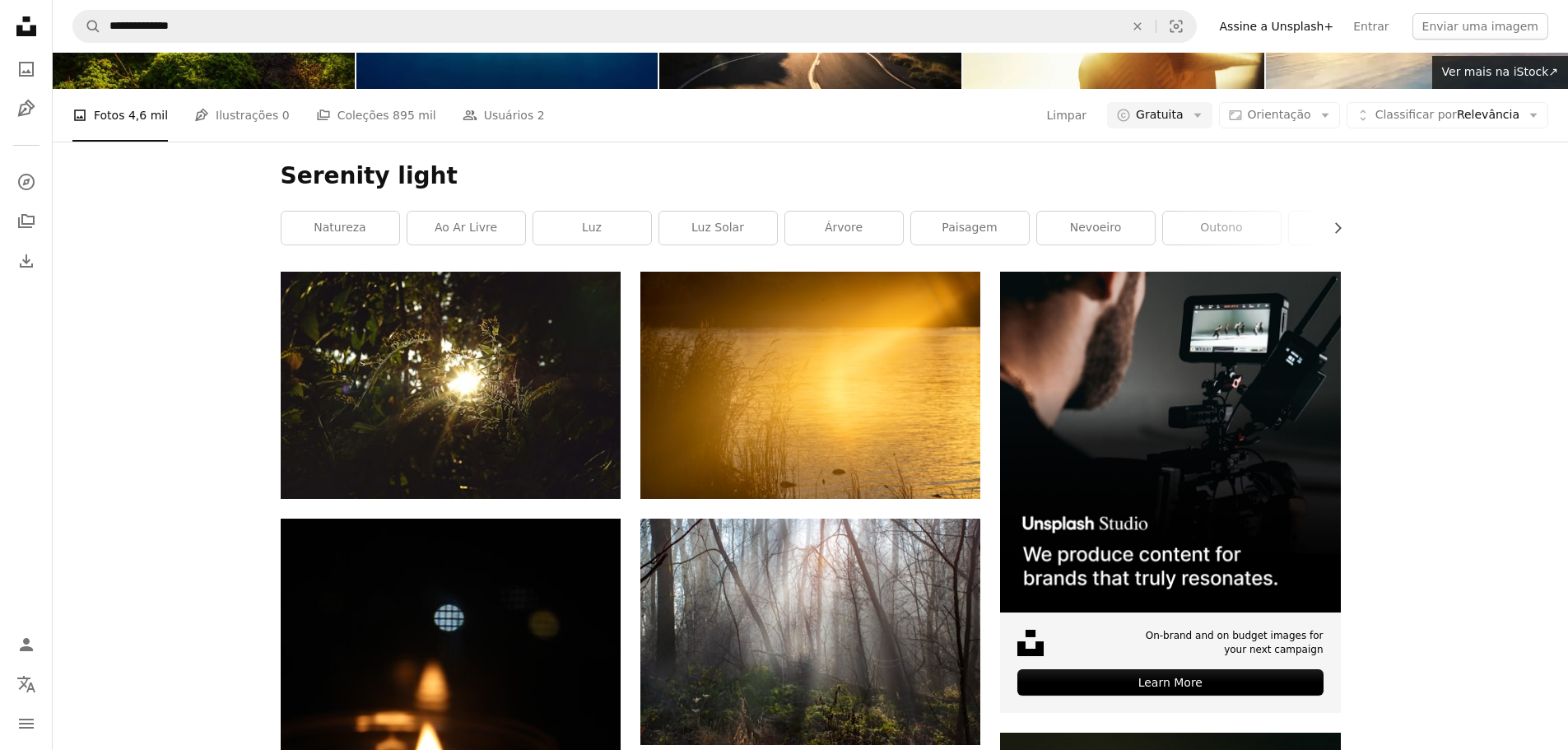
scroll to position [10099, 0]
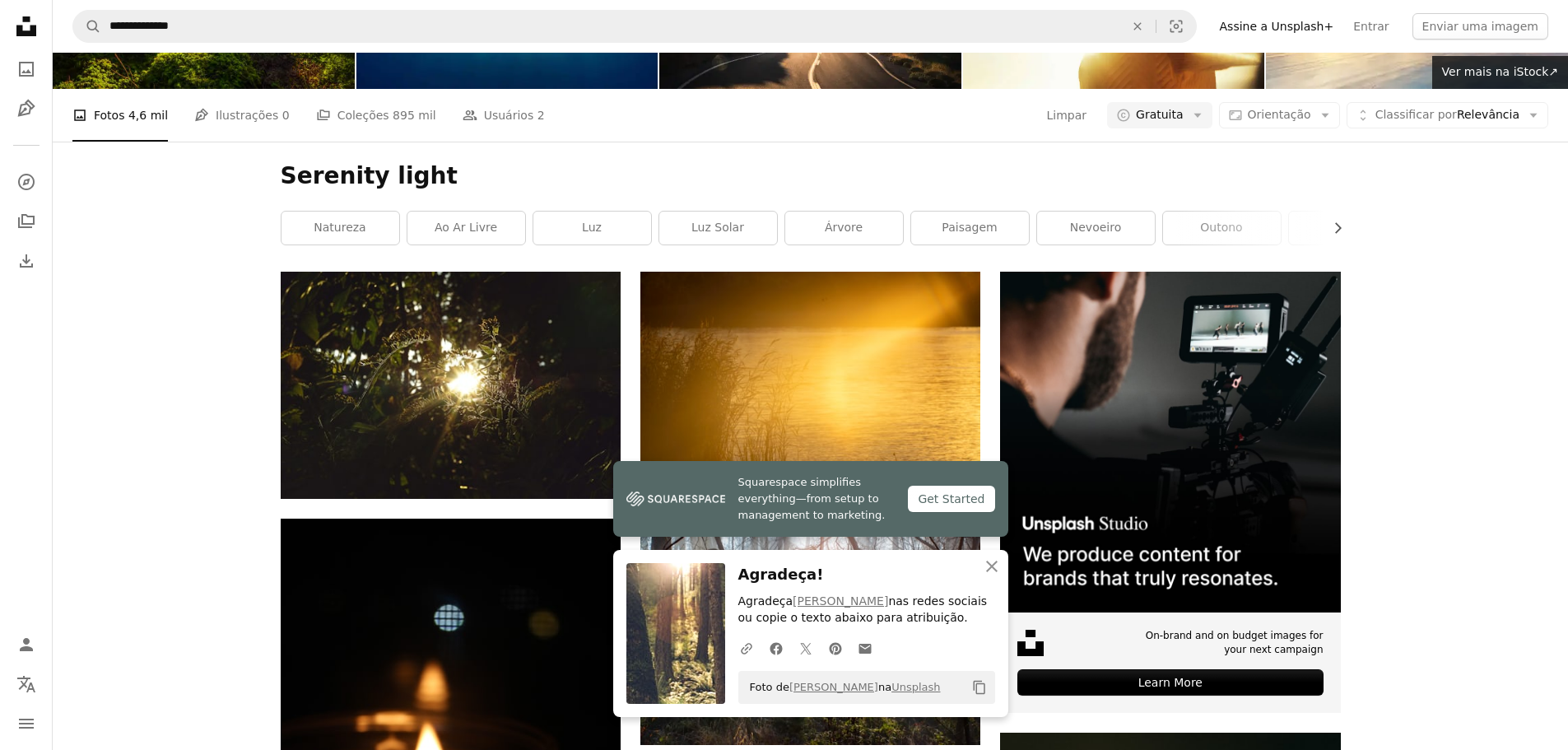
scroll to position [12074, 0]
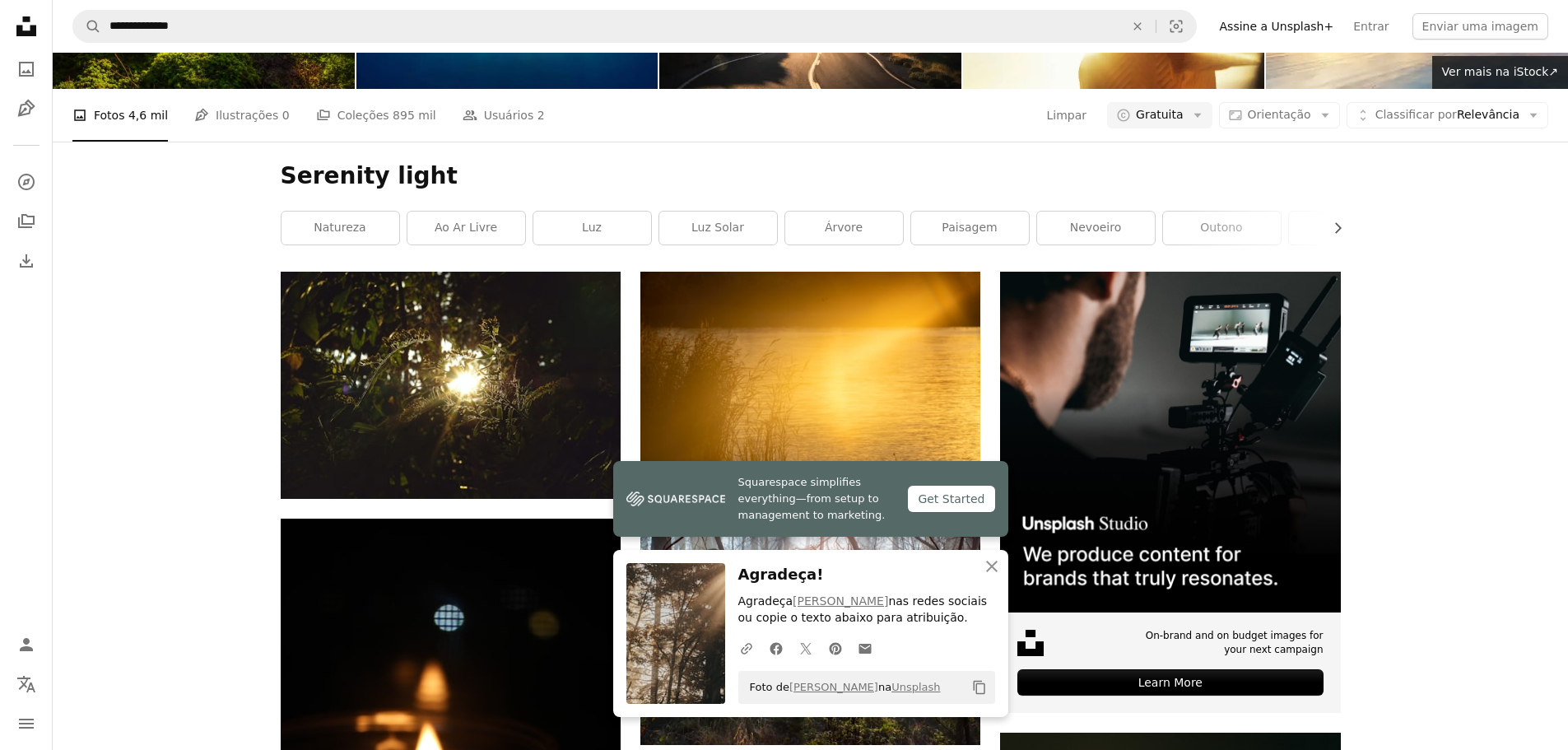
drag, startPoint x: 1310, startPoint y: 439, endPoint x: 1319, endPoint y: 440, distance: 9.1
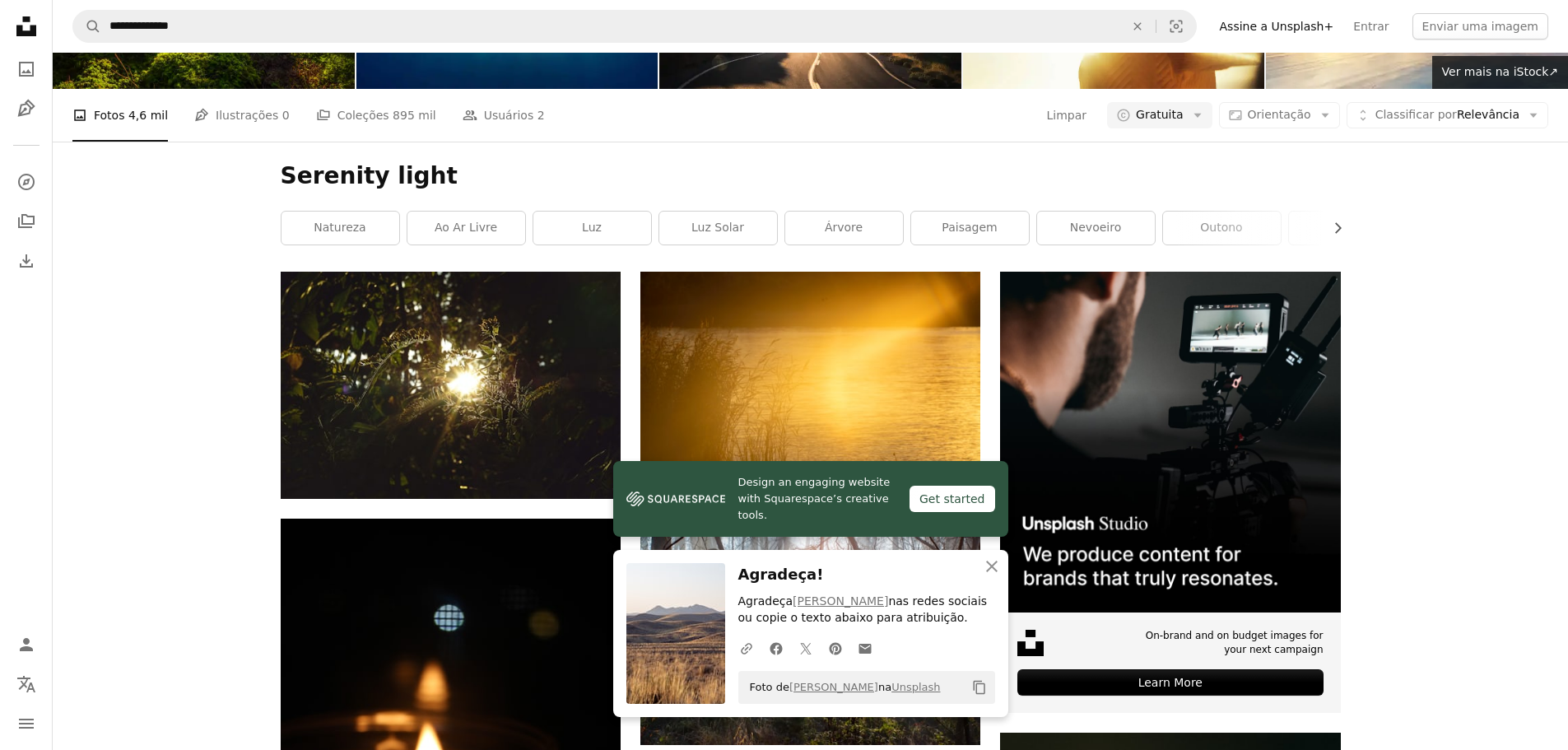
scroll to position [13226, 0]
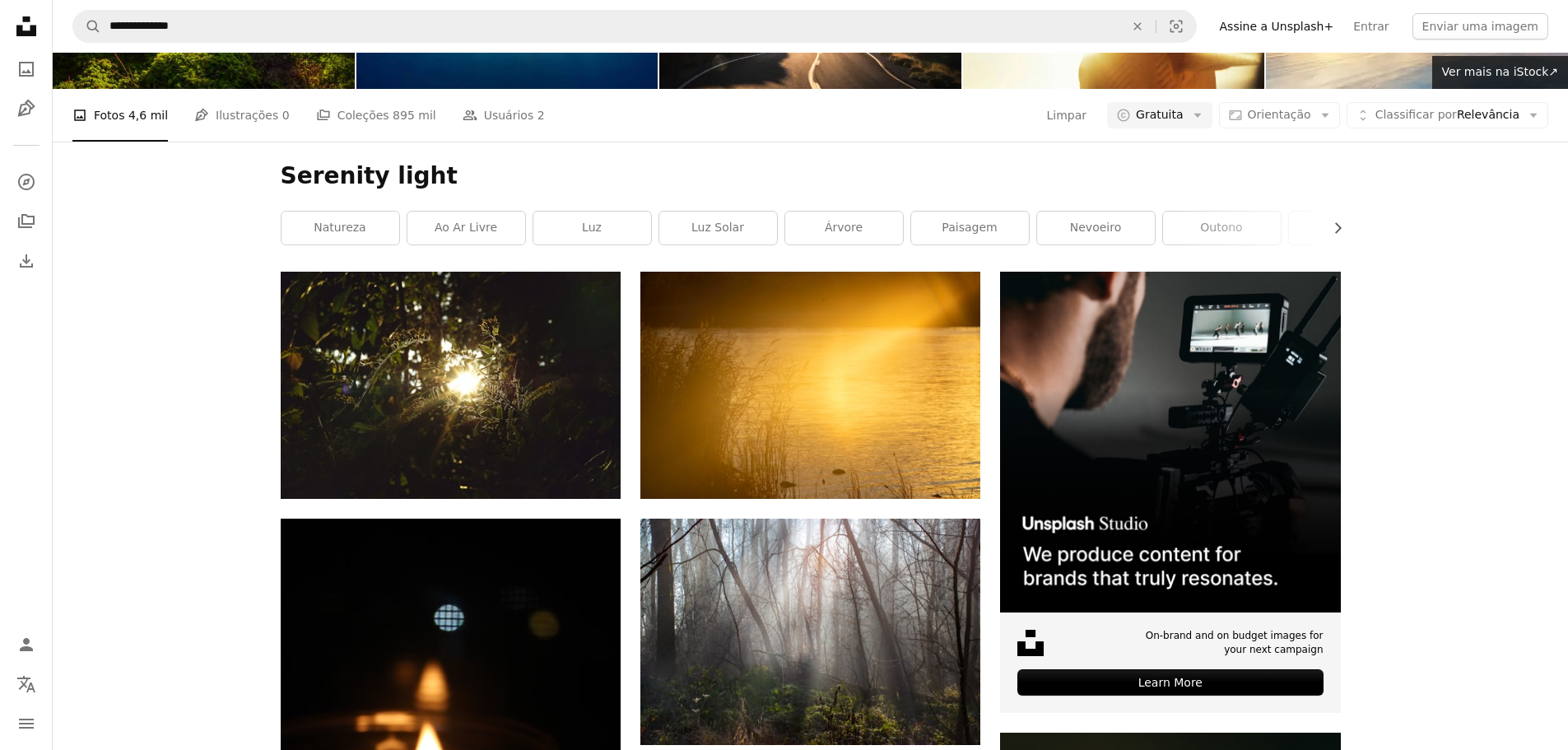
scroll to position [13556, 0]
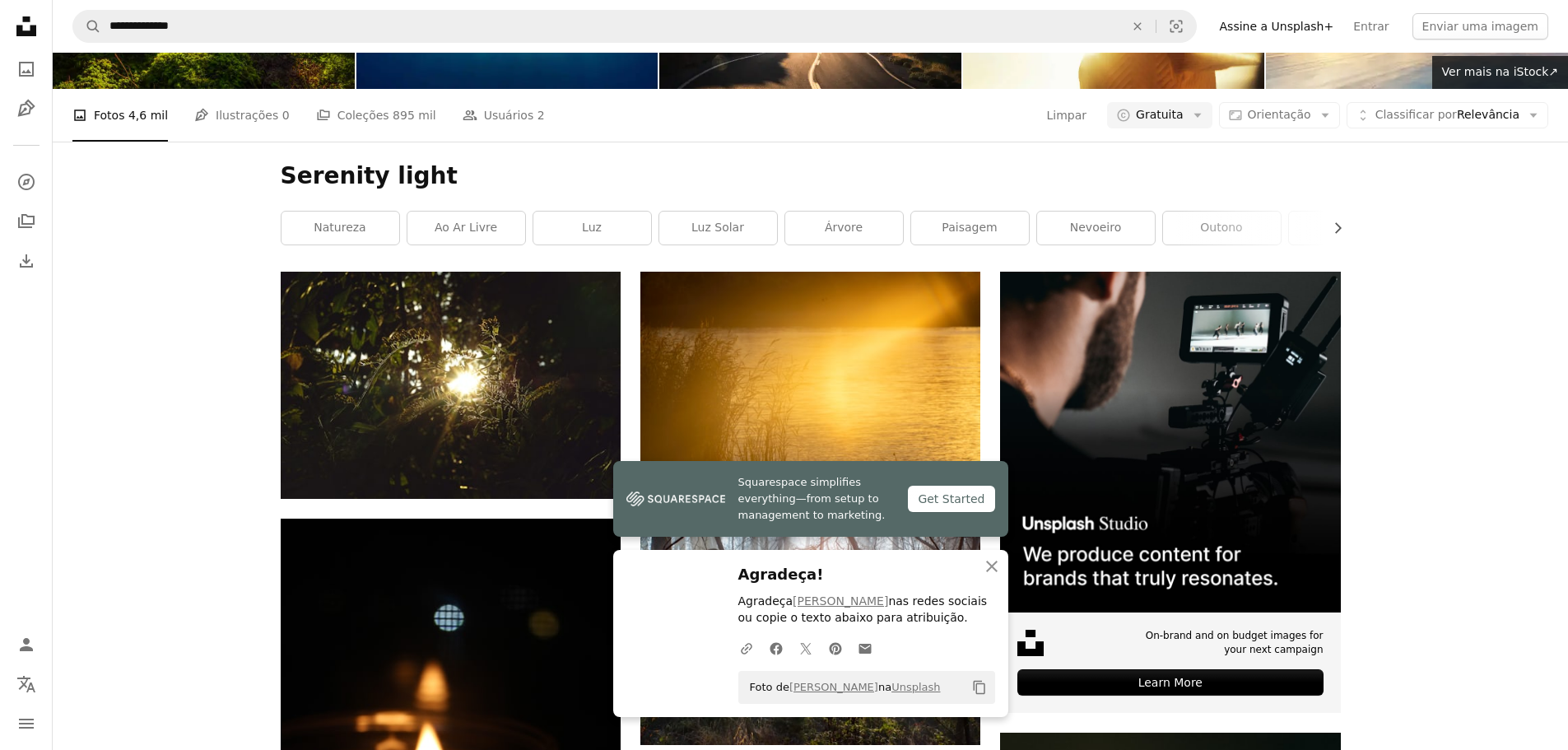
scroll to position [14214, 0]
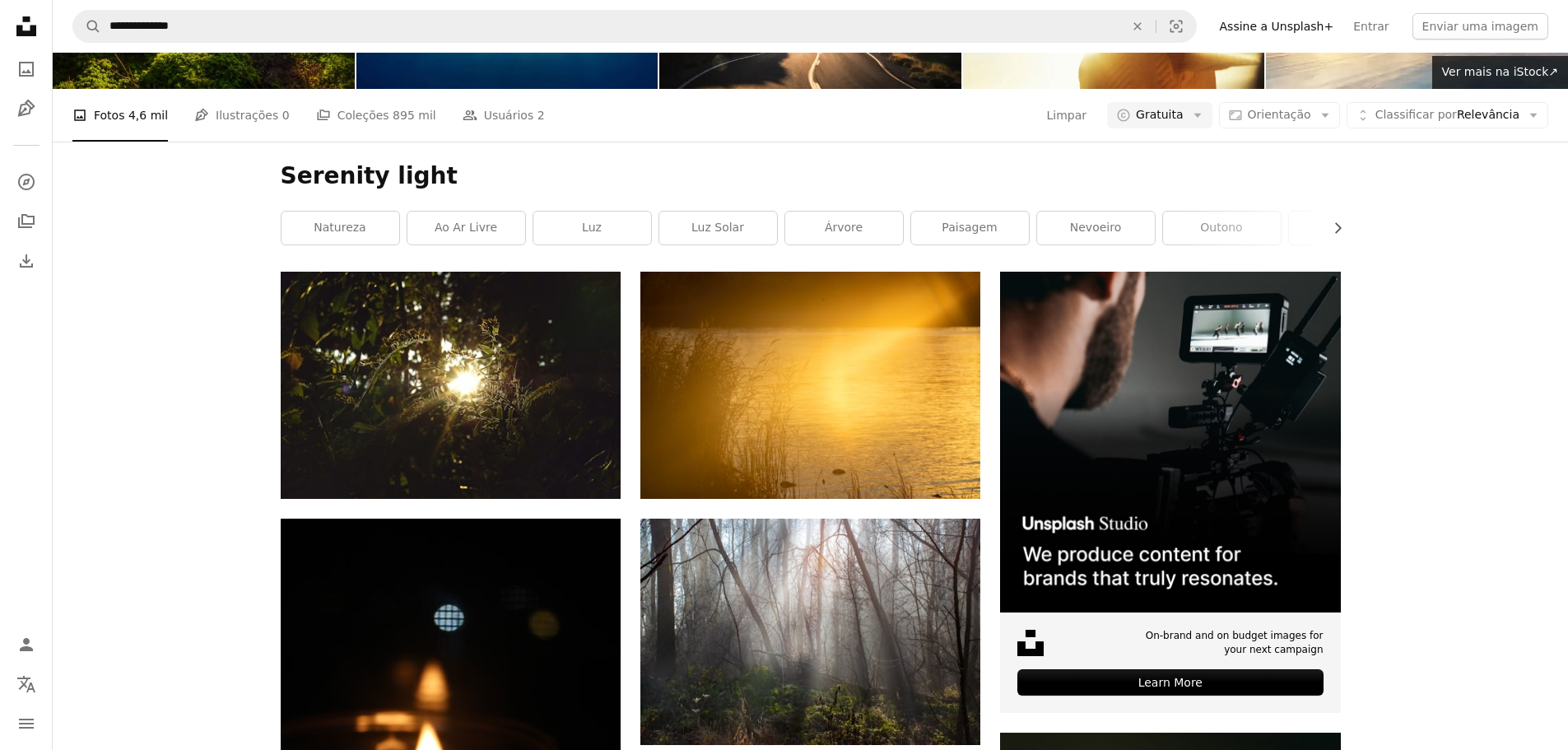
scroll to position [15531, 0]
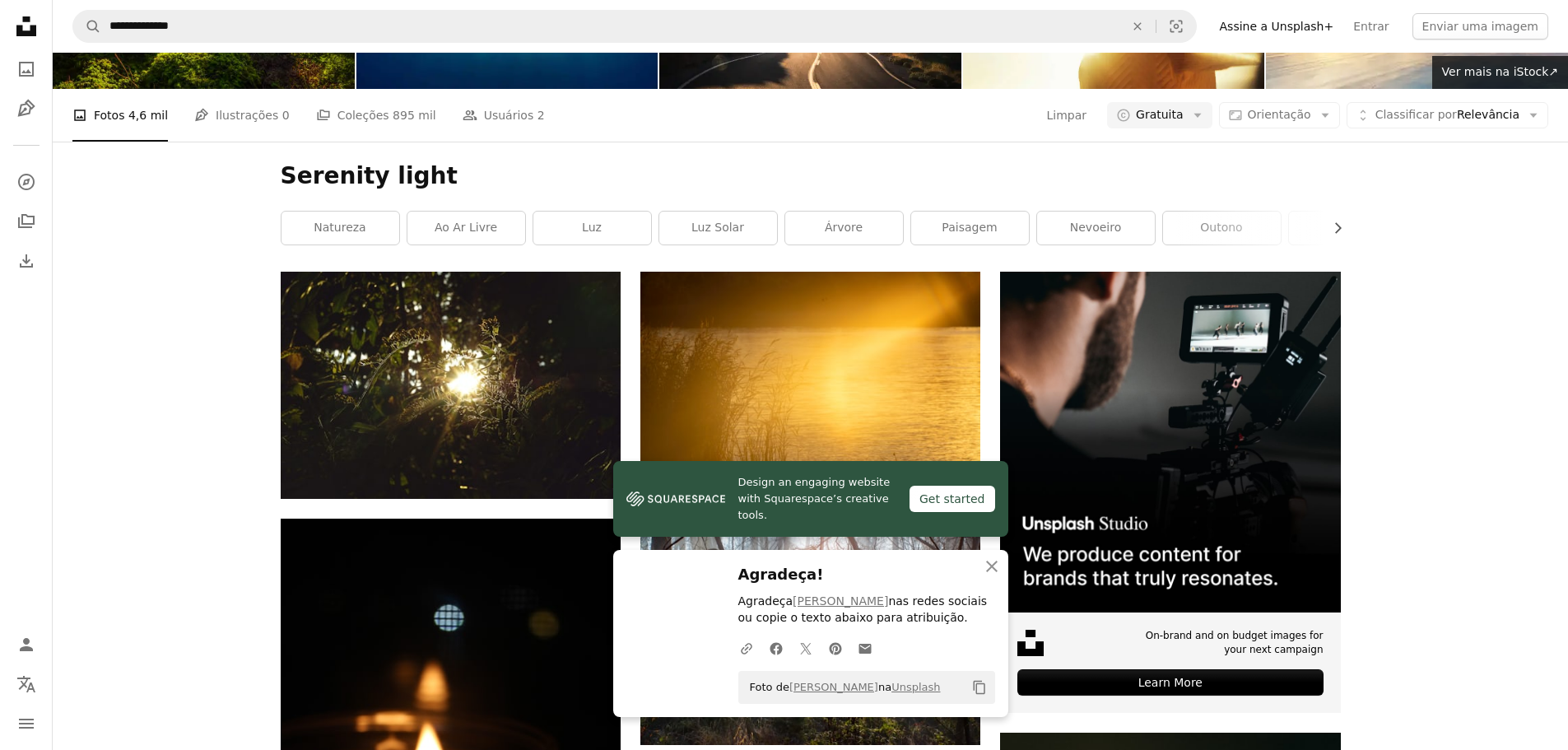
scroll to position [15860, 0]
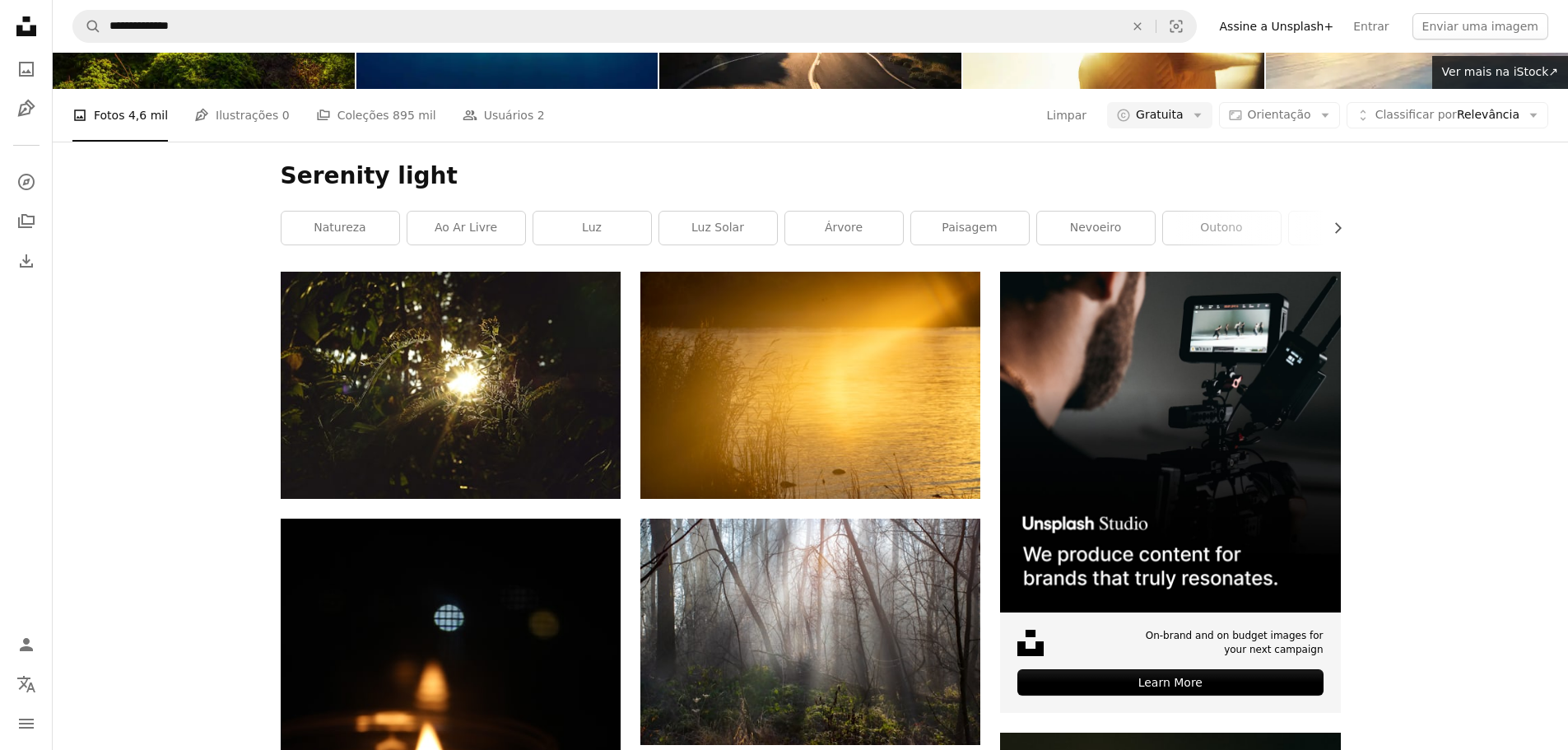
scroll to position [21128, 0]
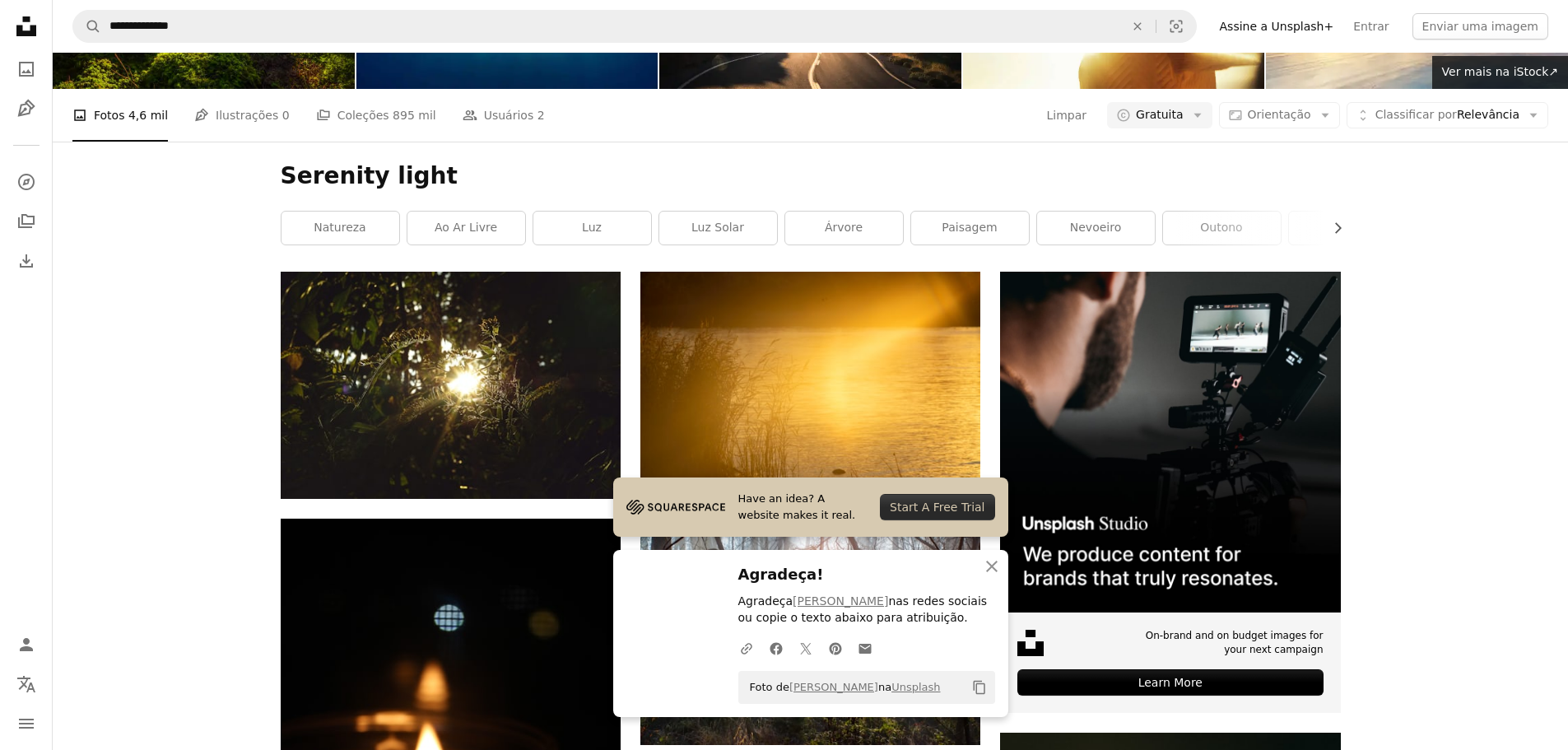
scroll to position [21787, 0]
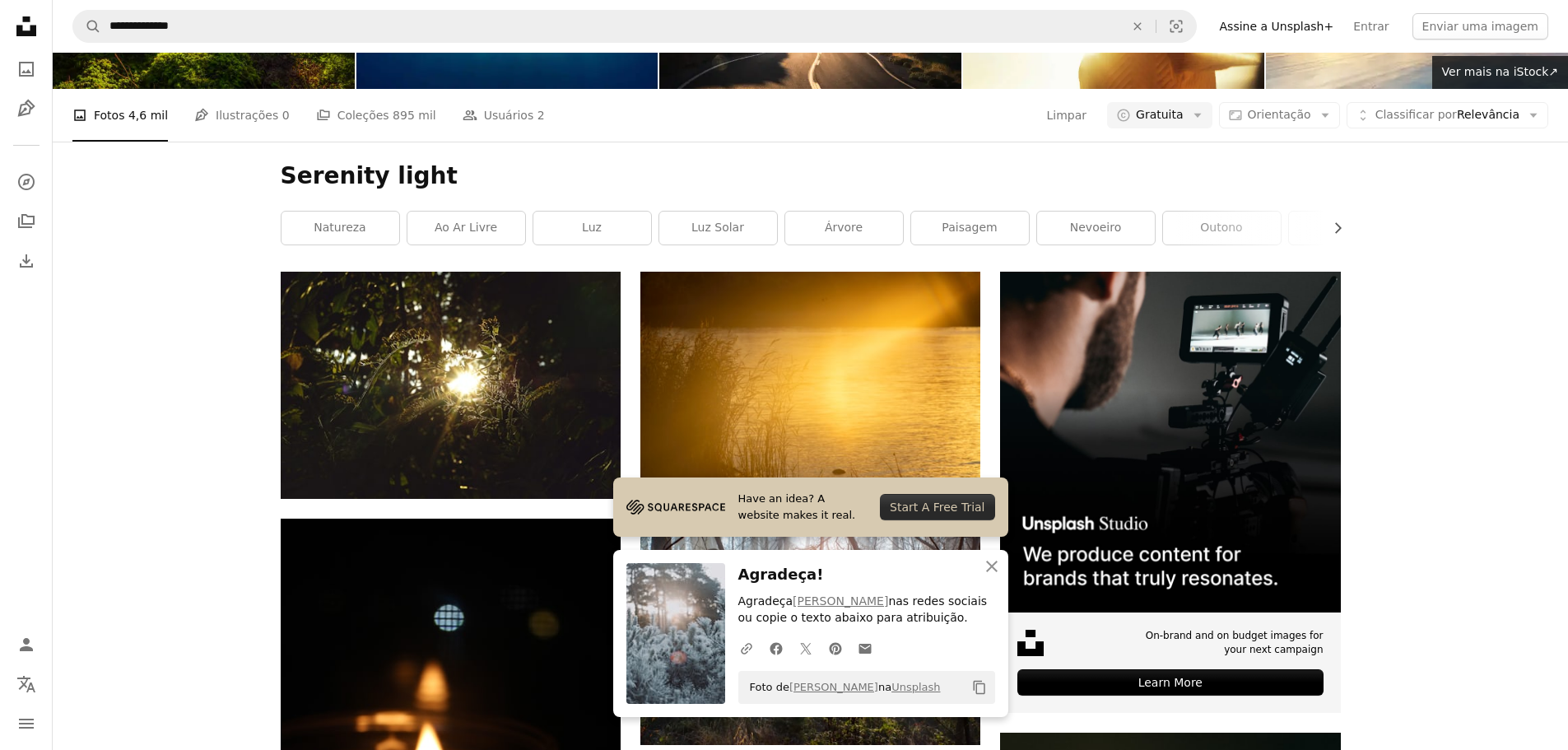
drag, startPoint x: 955, startPoint y: 376, endPoint x: 1026, endPoint y: 392, distance: 72.8
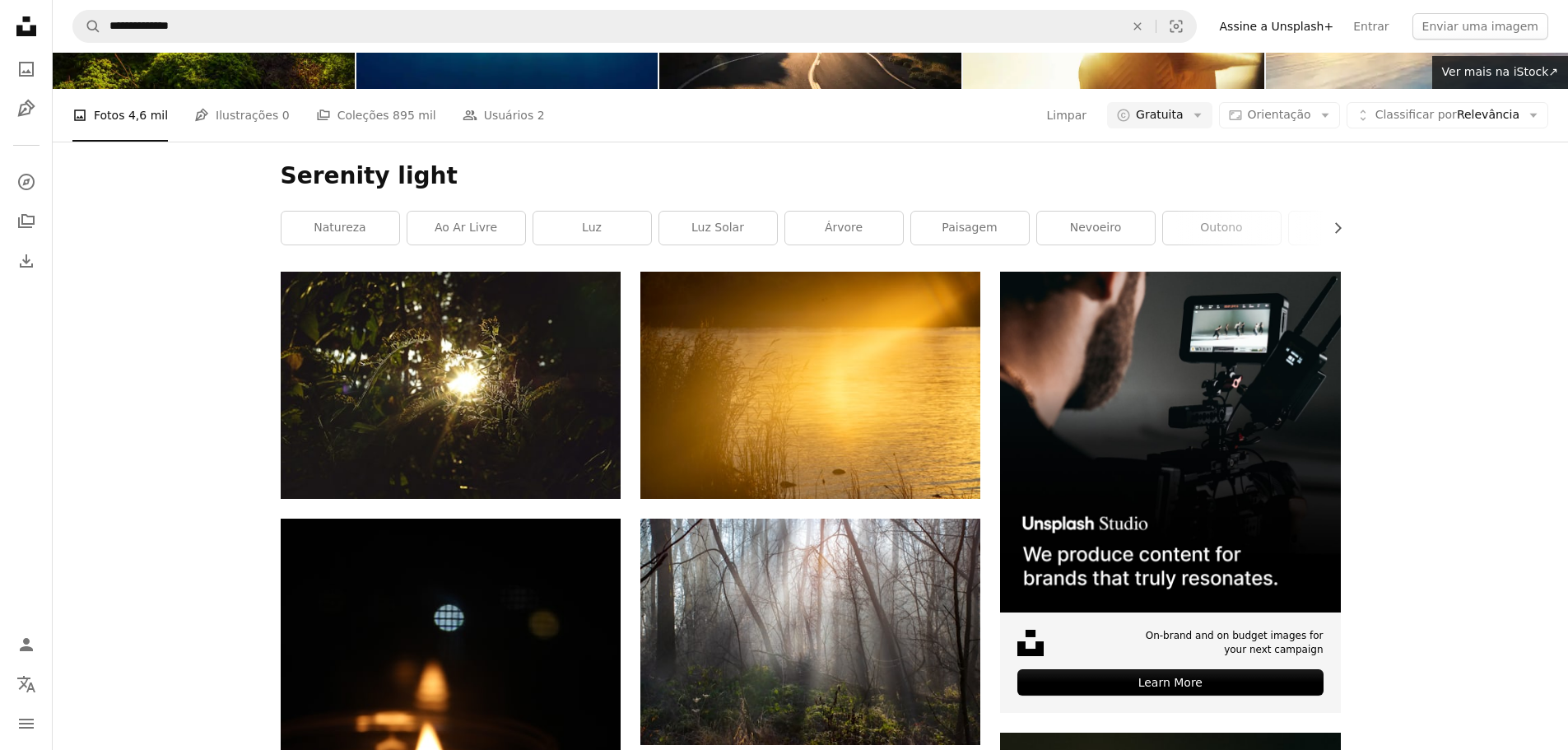
scroll to position [25491, 0]
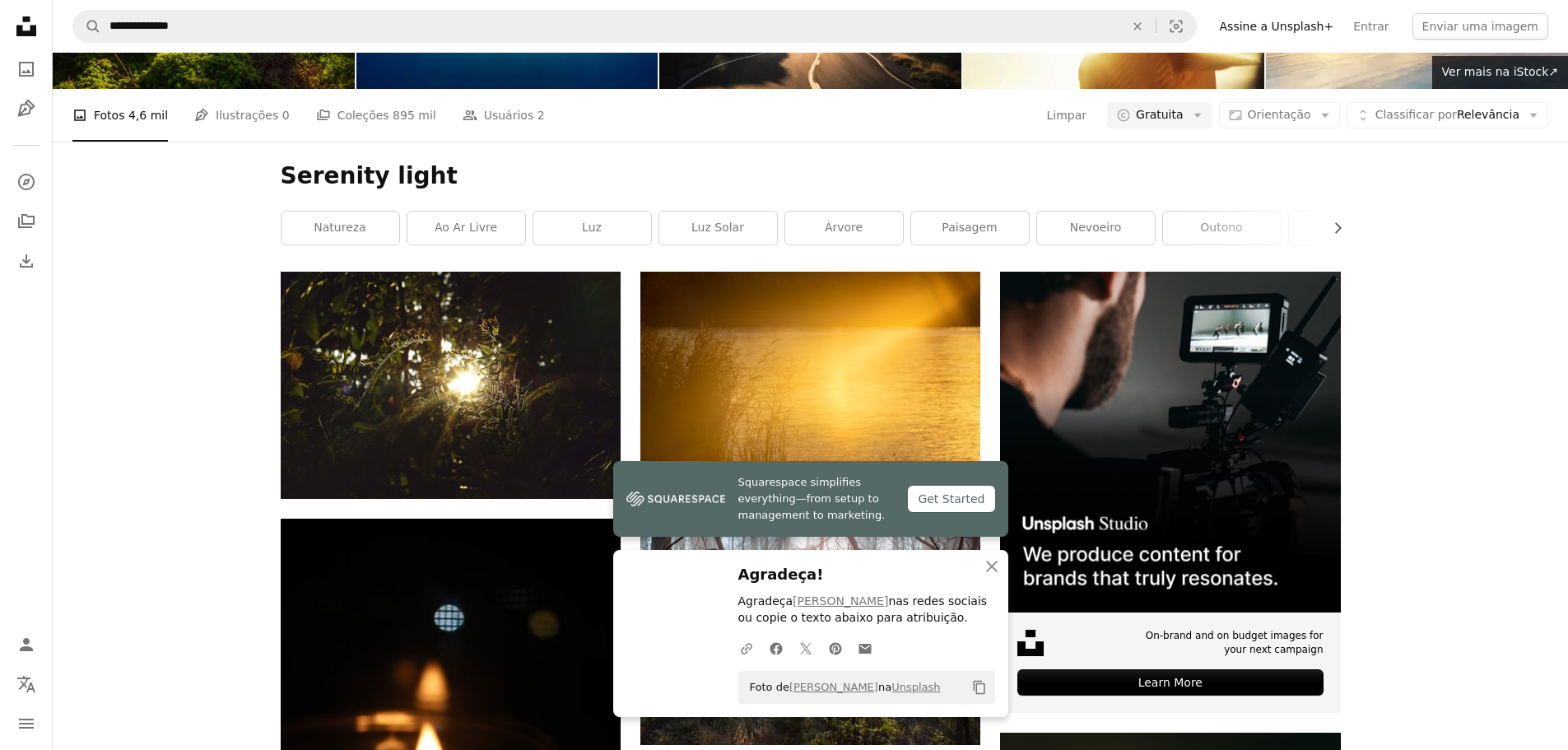
scroll to position [25739, 0]
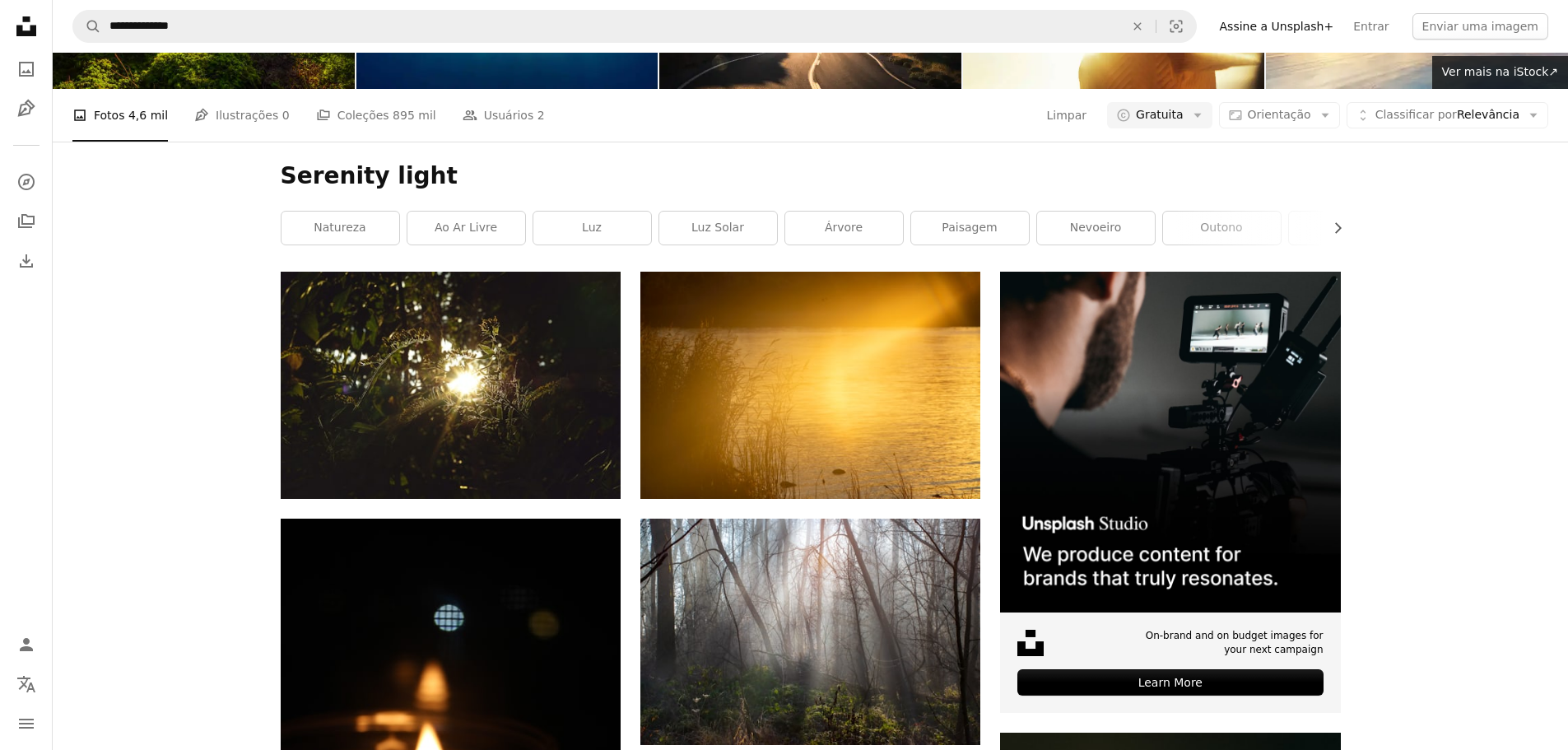
scroll to position [29196, 0]
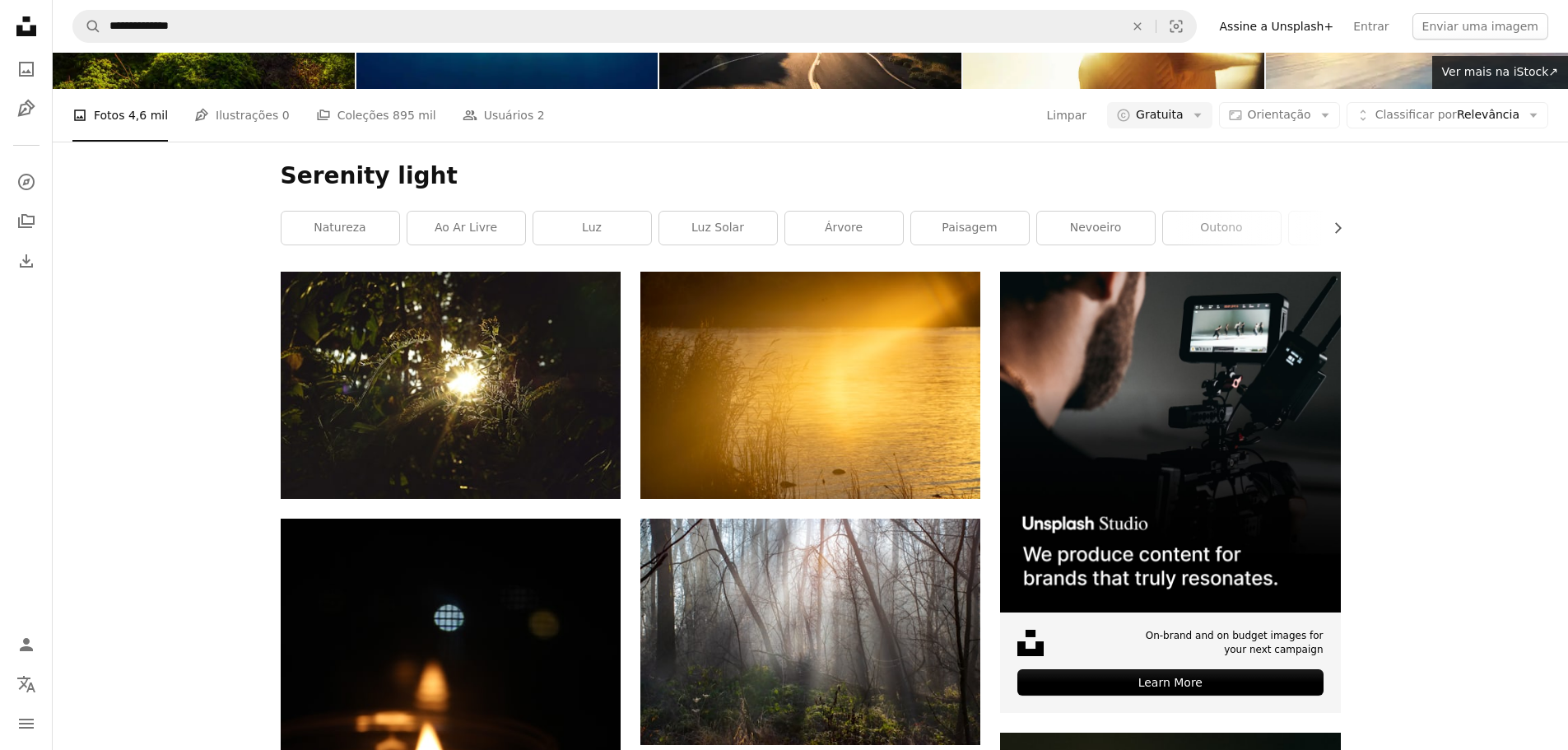
scroll to position [10536, 0]
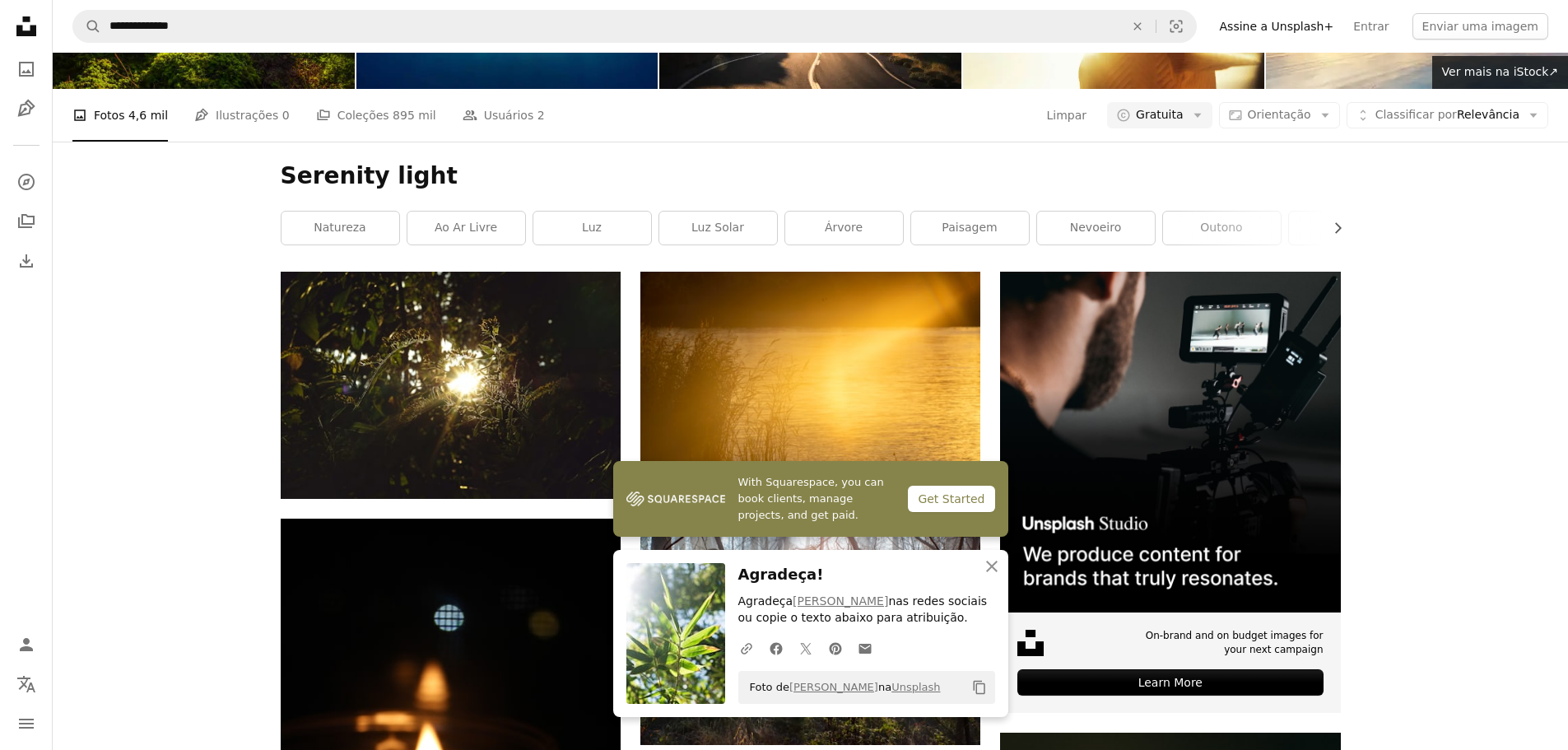
scroll to position [11359, 0]
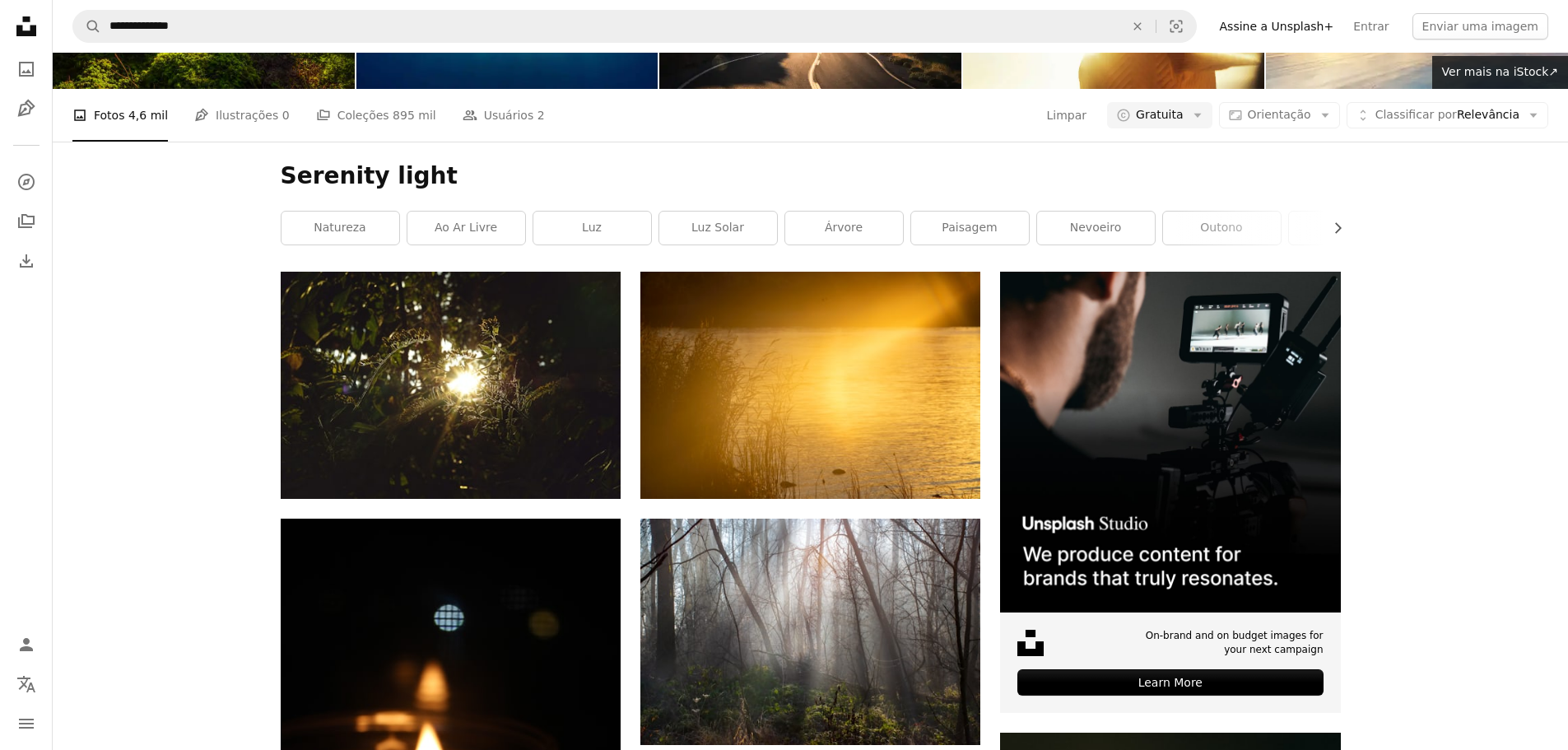
scroll to position [12594, 0]
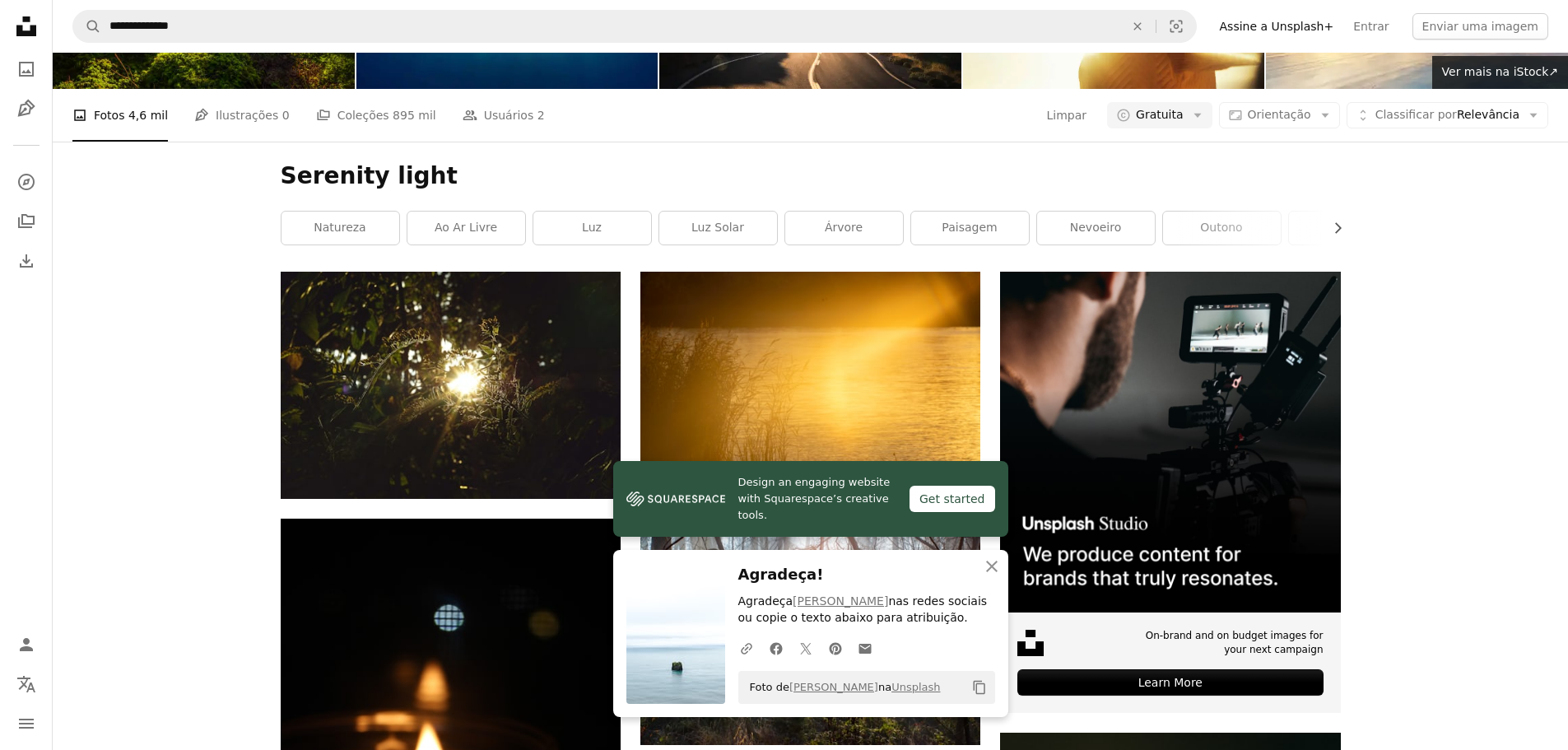
scroll to position [12759, 0]
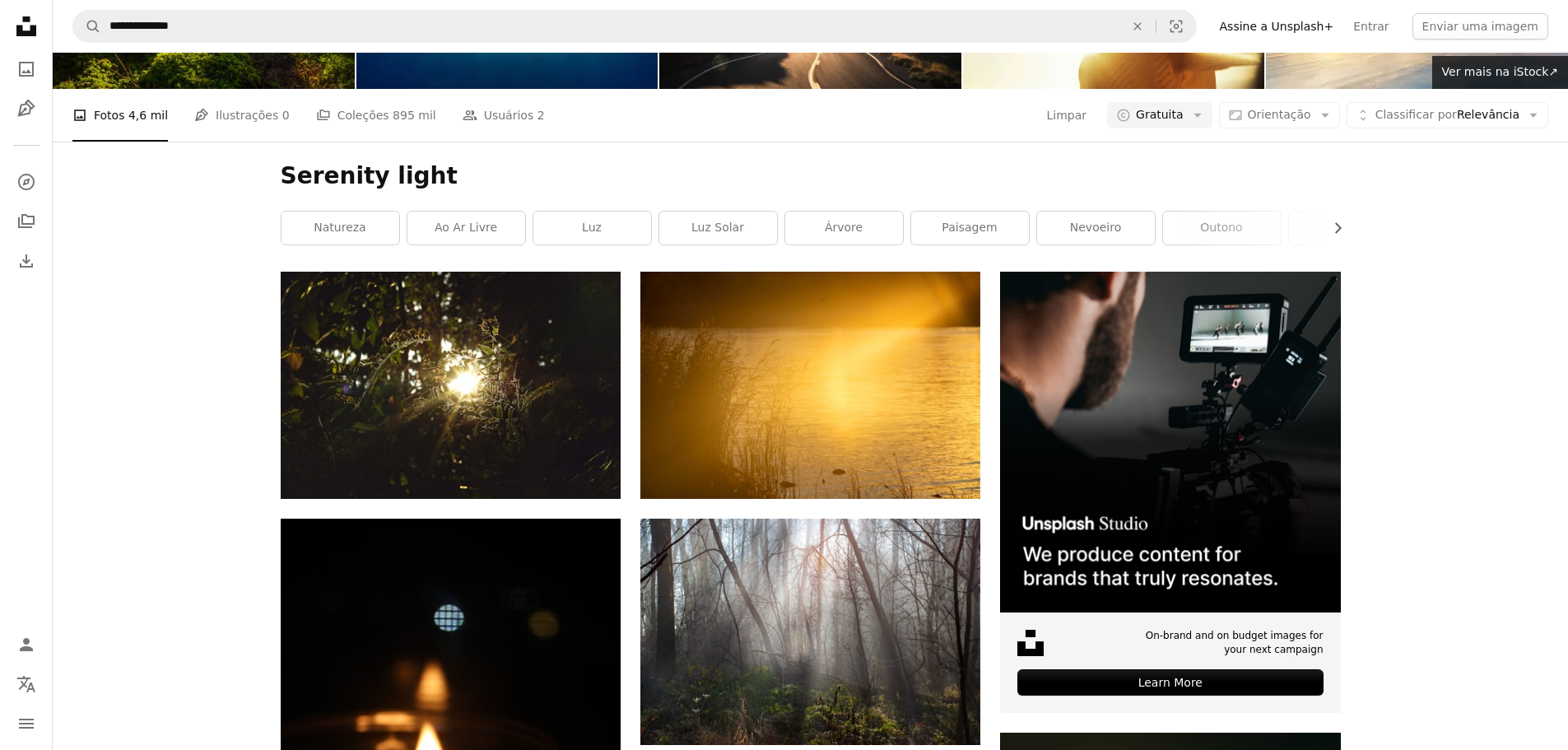
scroll to position [13747, 0]
